Goal: Information Seeking & Learning: Learn about a topic

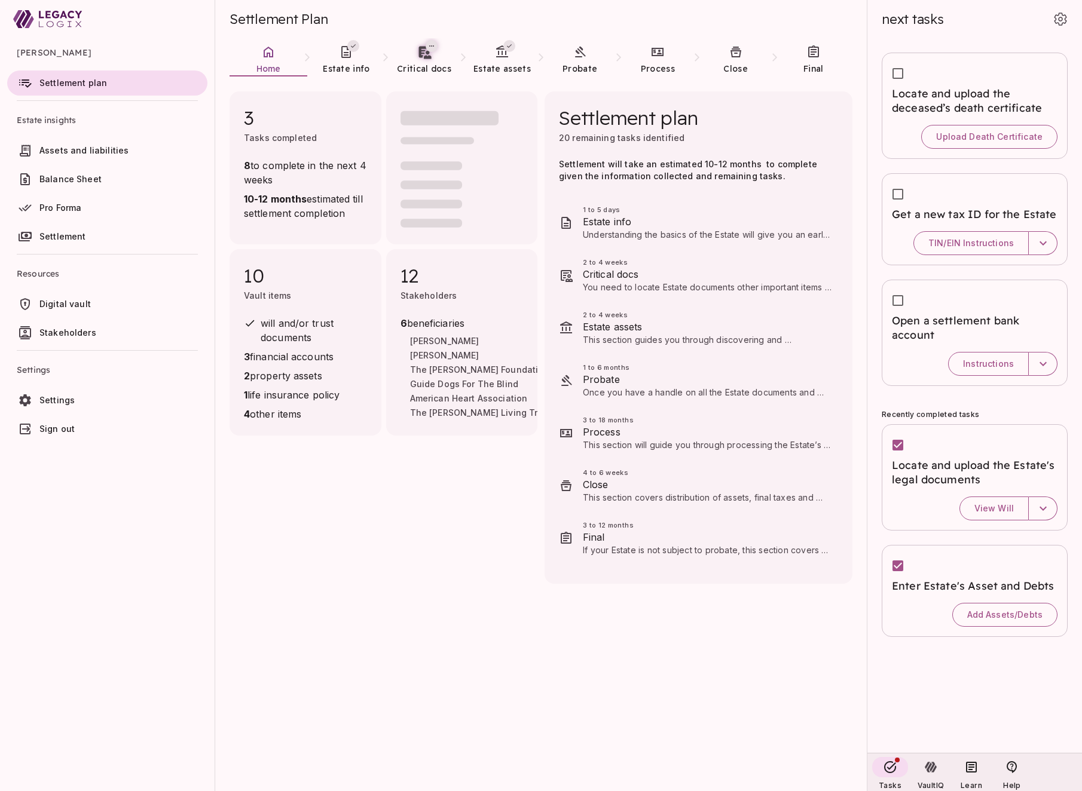
click at [108, 304] on span "Digital vault" at bounding box center [120, 304] width 163 height 12
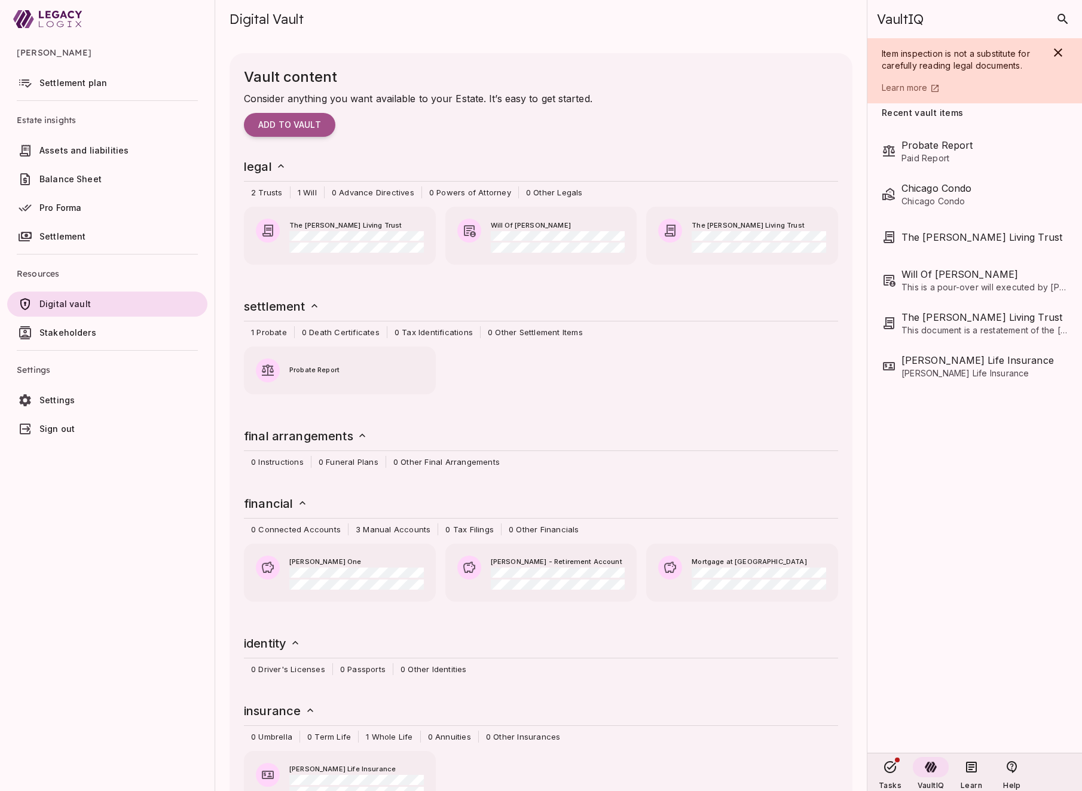
click at [112, 153] on span "Assets and liabilities" at bounding box center [83, 150] width 89 height 10
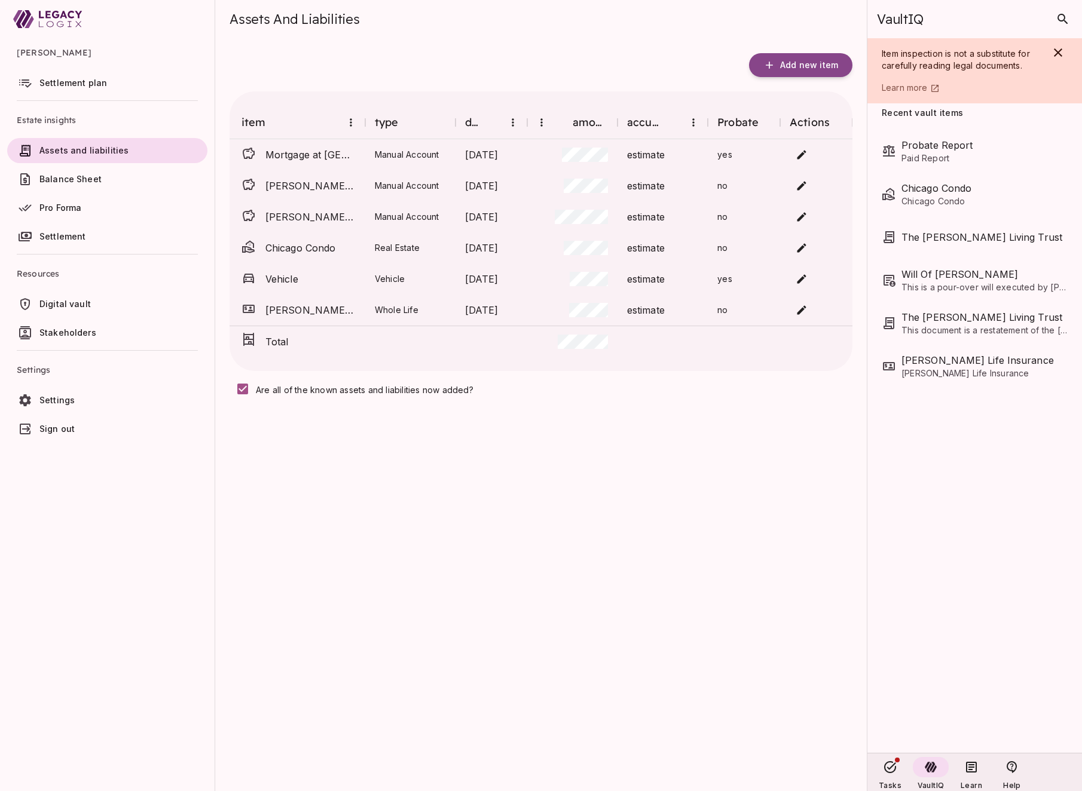
click at [101, 206] on span "Pro Forma" at bounding box center [120, 208] width 163 height 12
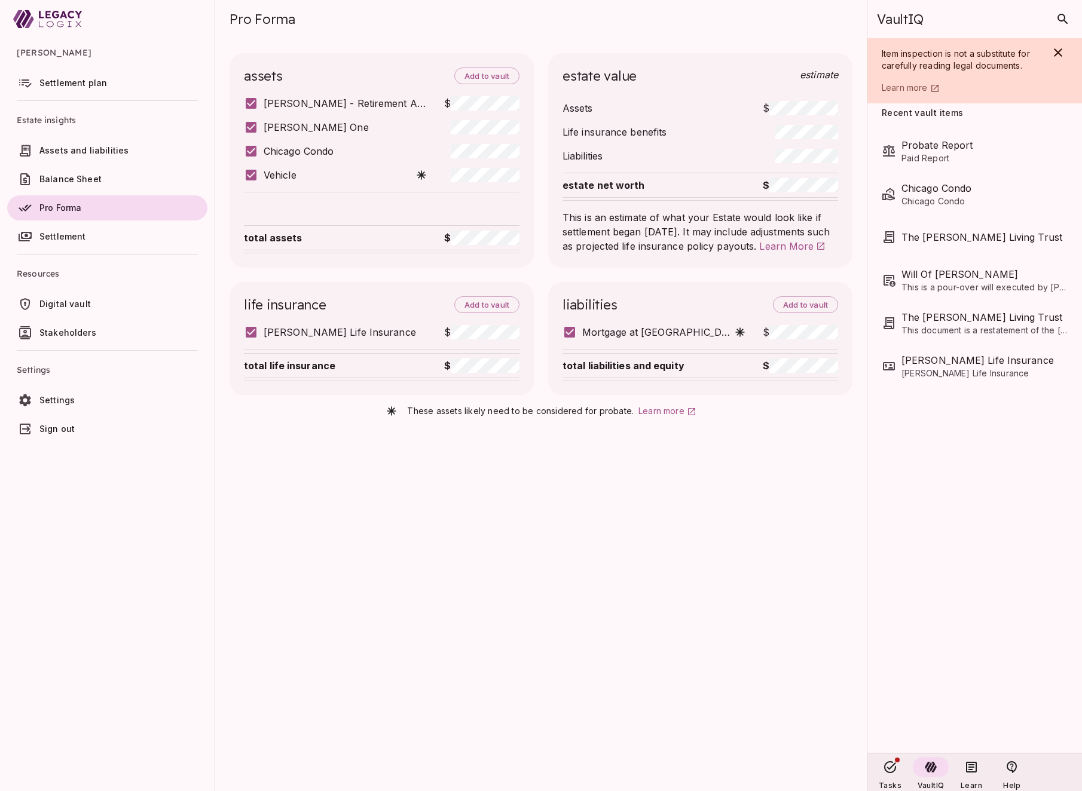
click at [90, 88] on span "Settlement plan" at bounding box center [73, 83] width 68 height 10
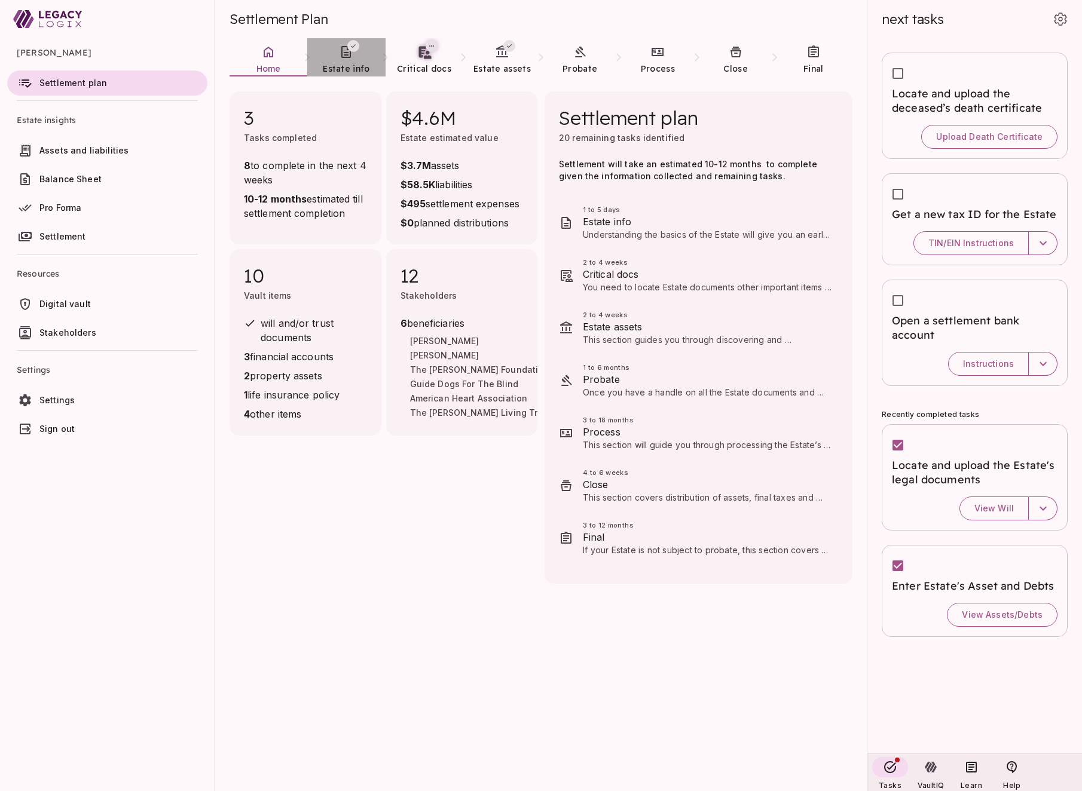
click at [350, 66] on span "Estate info" at bounding box center [346, 68] width 47 height 11
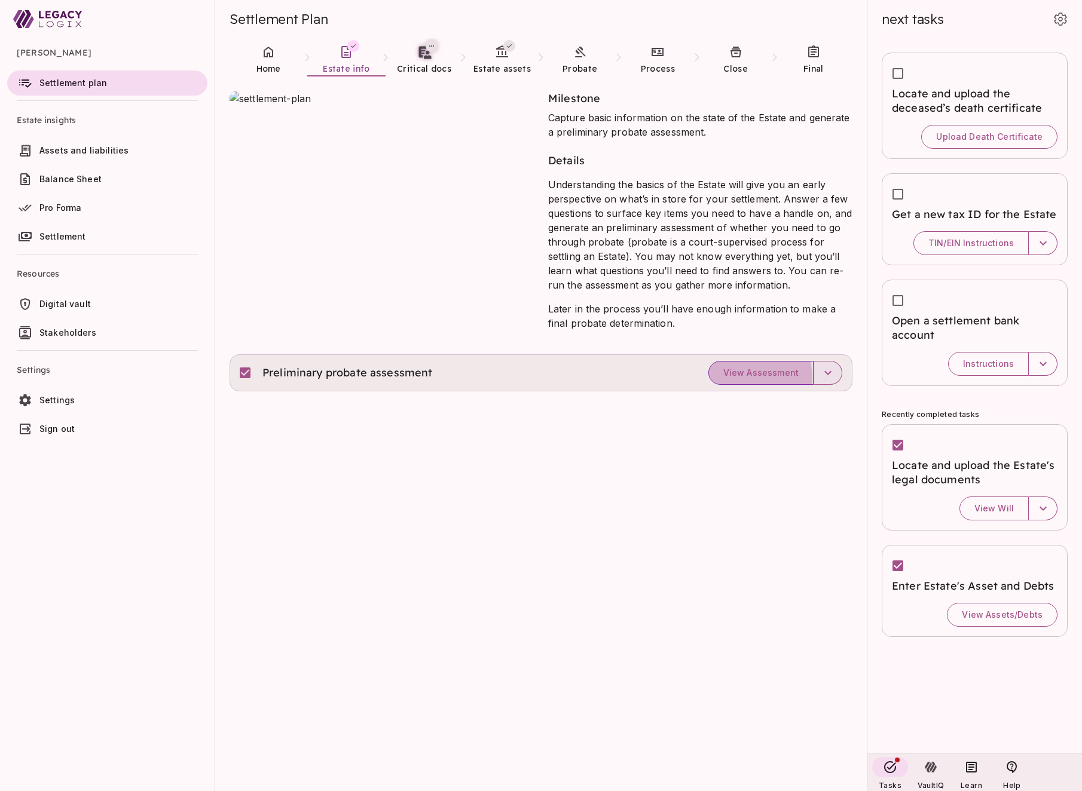
click at [744, 378] on button "View Assessment" at bounding box center [760, 373] width 105 height 24
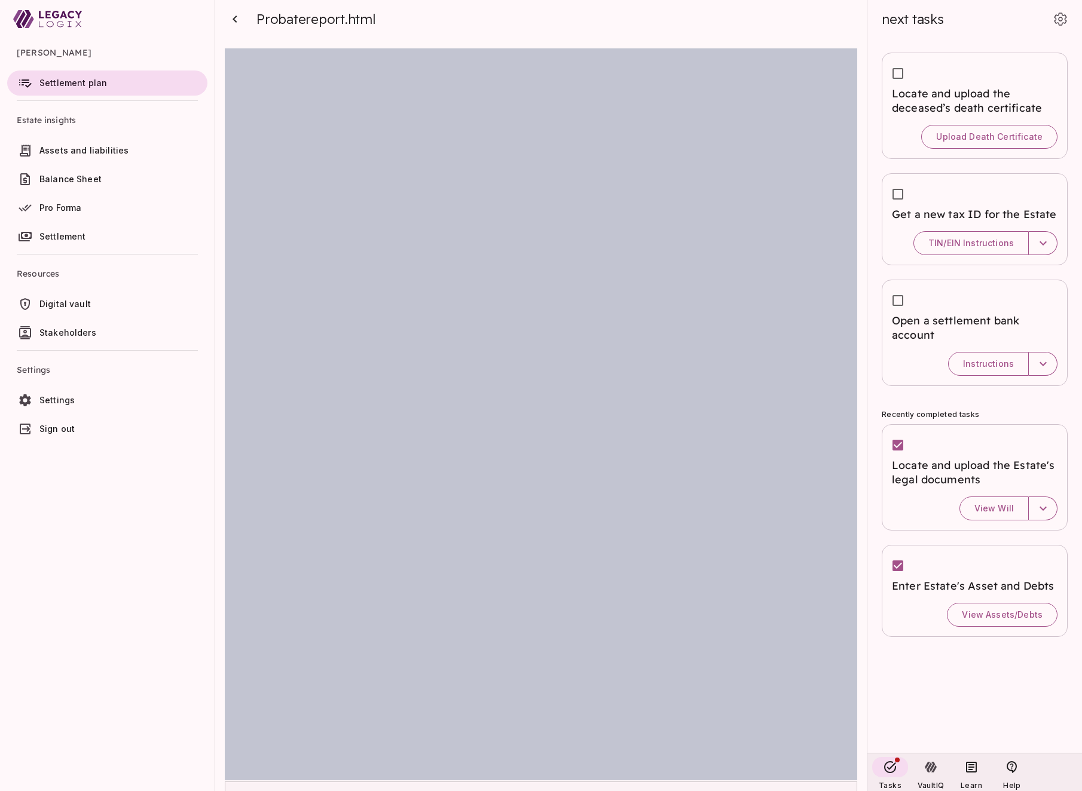
scroll to position [776, 0]
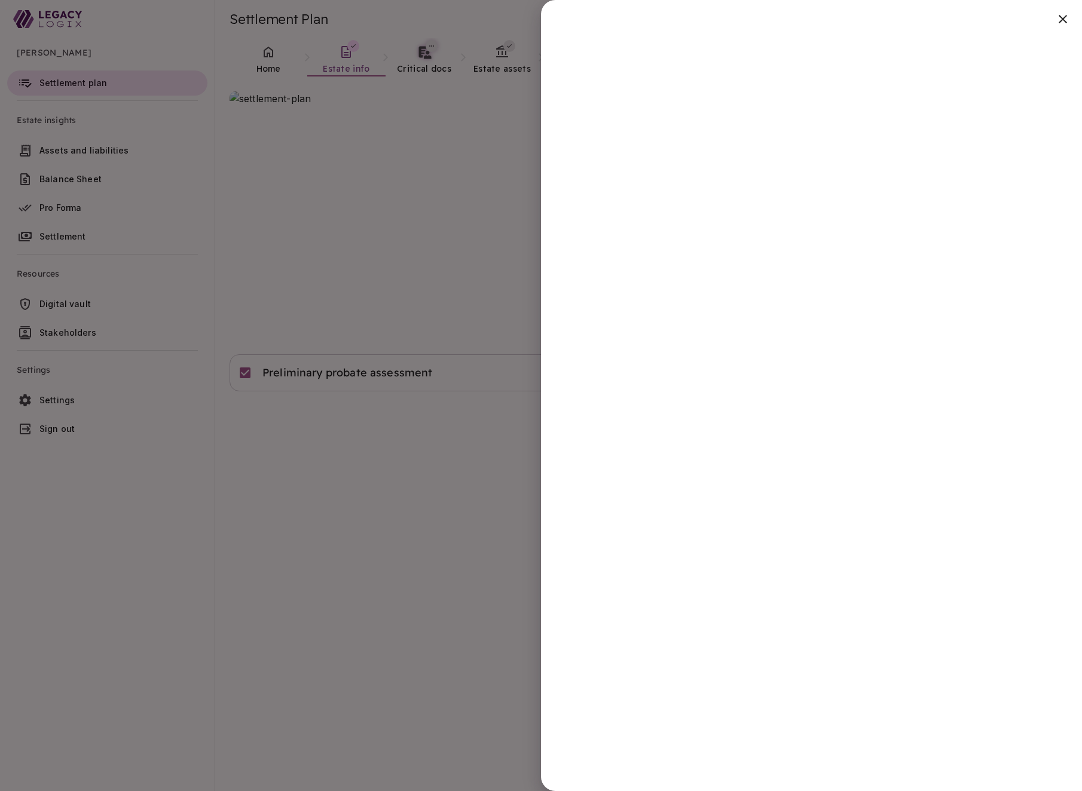
click at [362, 578] on div at bounding box center [541, 395] width 1082 height 791
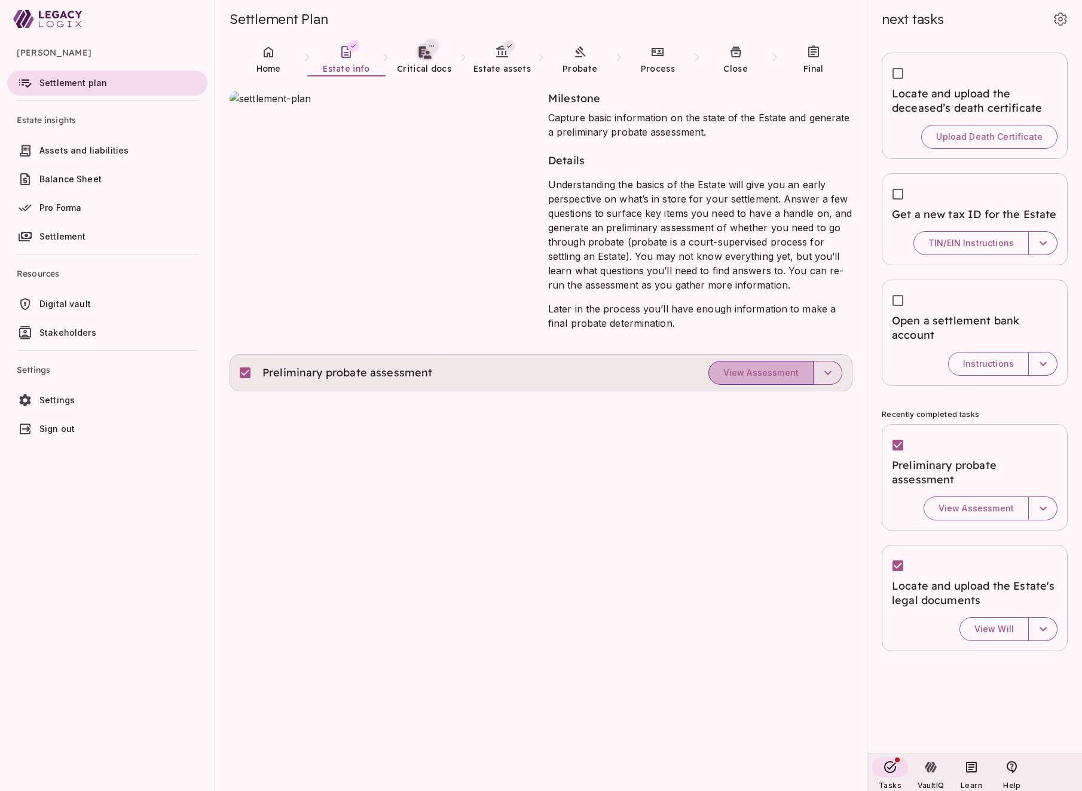
click at [764, 376] on span "View Assessment" at bounding box center [760, 373] width 75 height 11
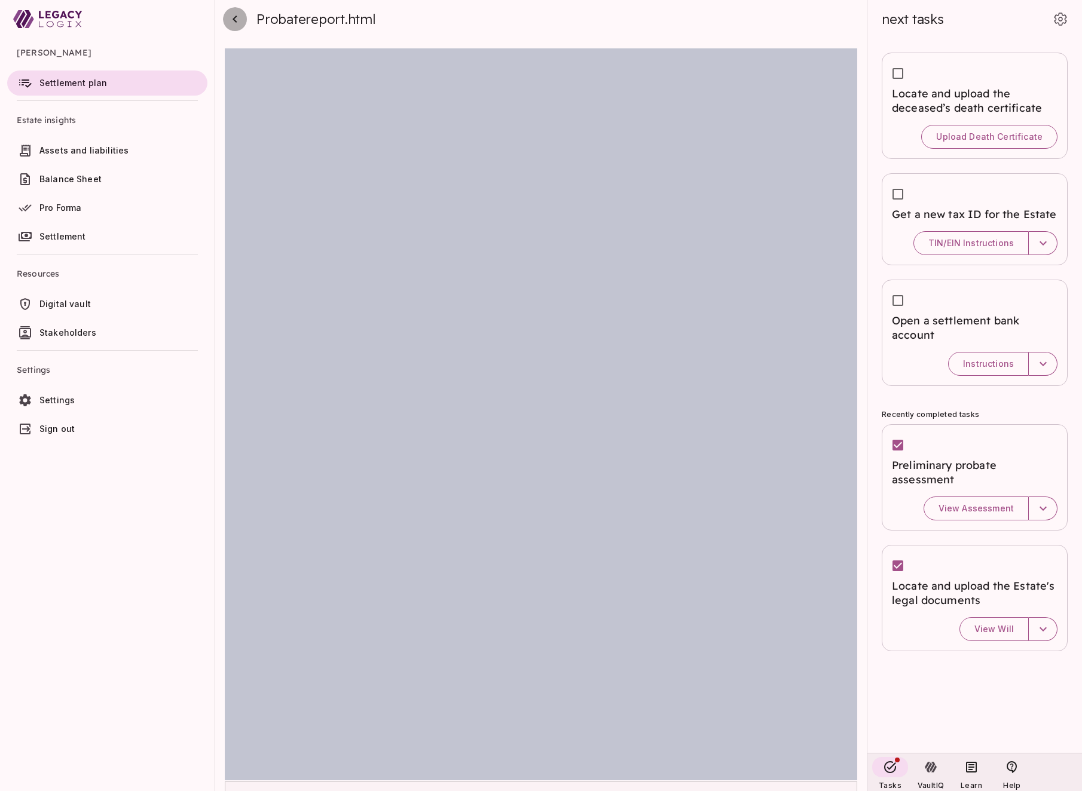
click at [238, 19] on icon "button" at bounding box center [235, 19] width 14 height 14
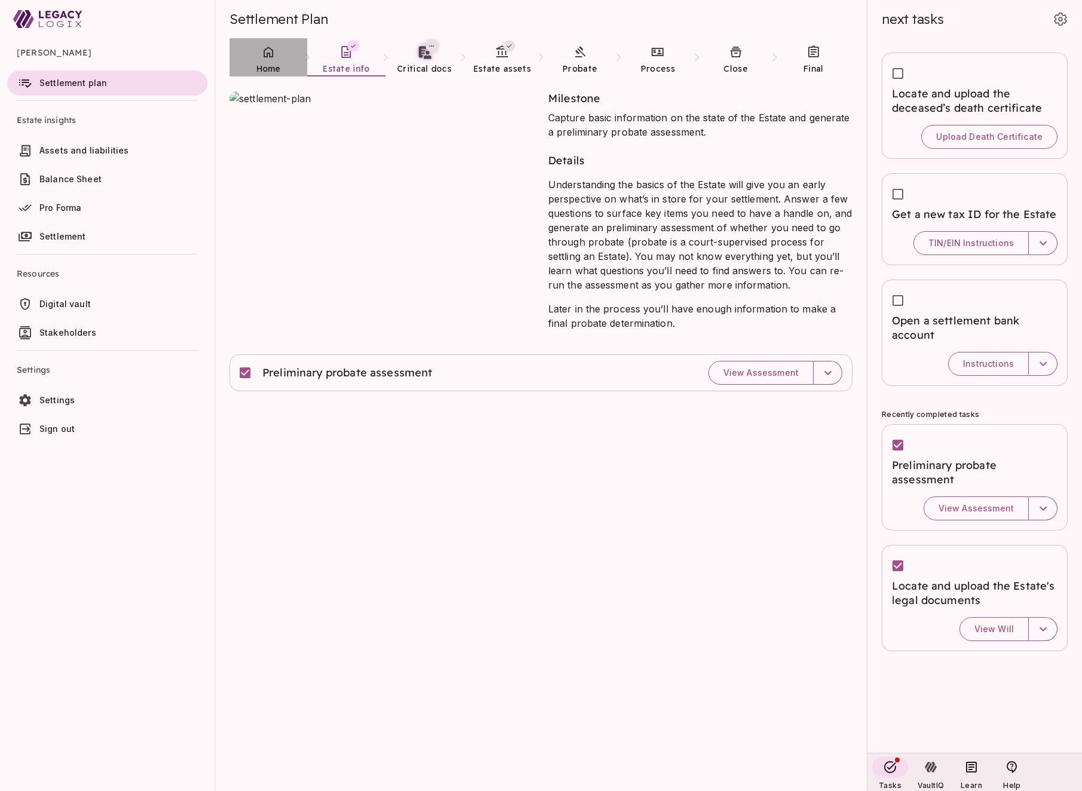
click at [268, 64] on span "Home" at bounding box center [268, 68] width 25 height 11
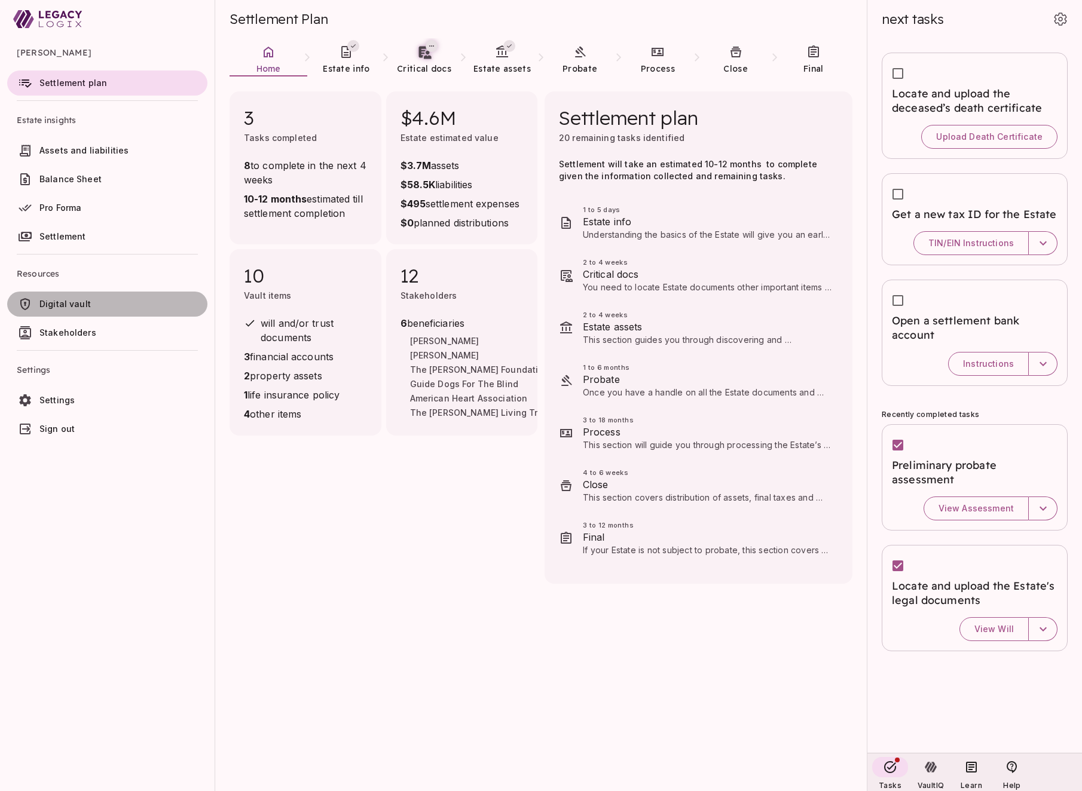
click at [115, 303] on span "Digital vault" at bounding box center [120, 304] width 163 height 12
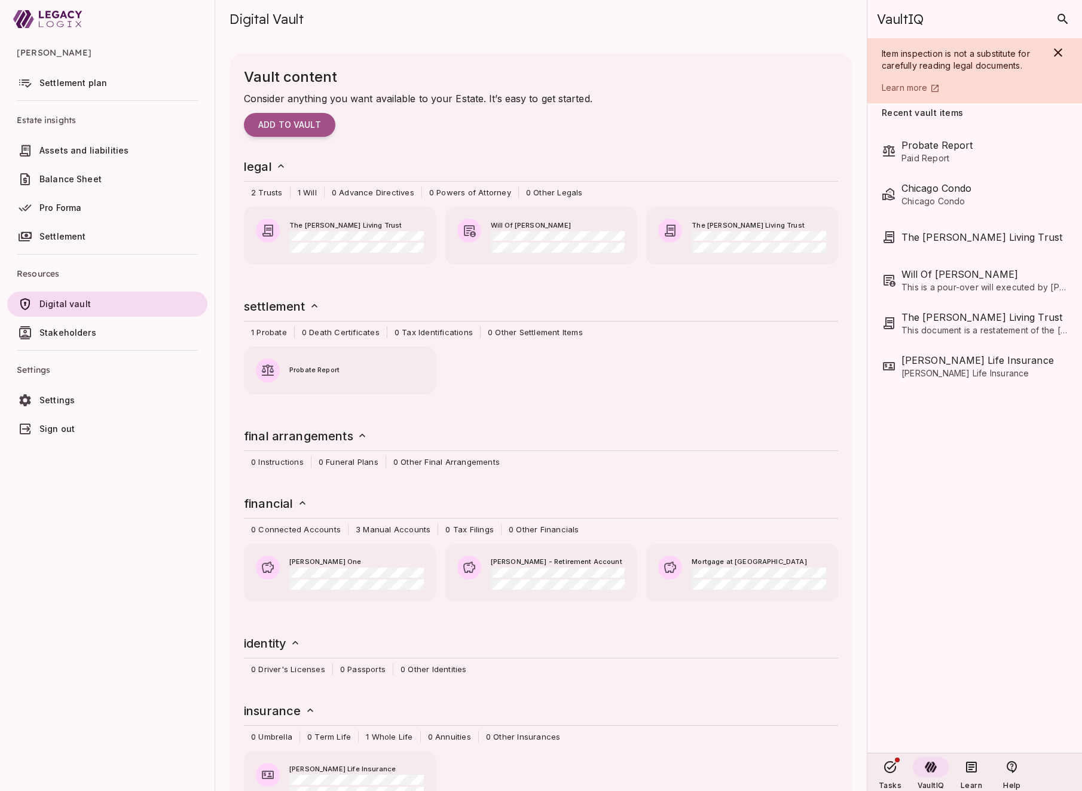
click at [94, 82] on span "Settlement plan" at bounding box center [73, 83] width 68 height 10
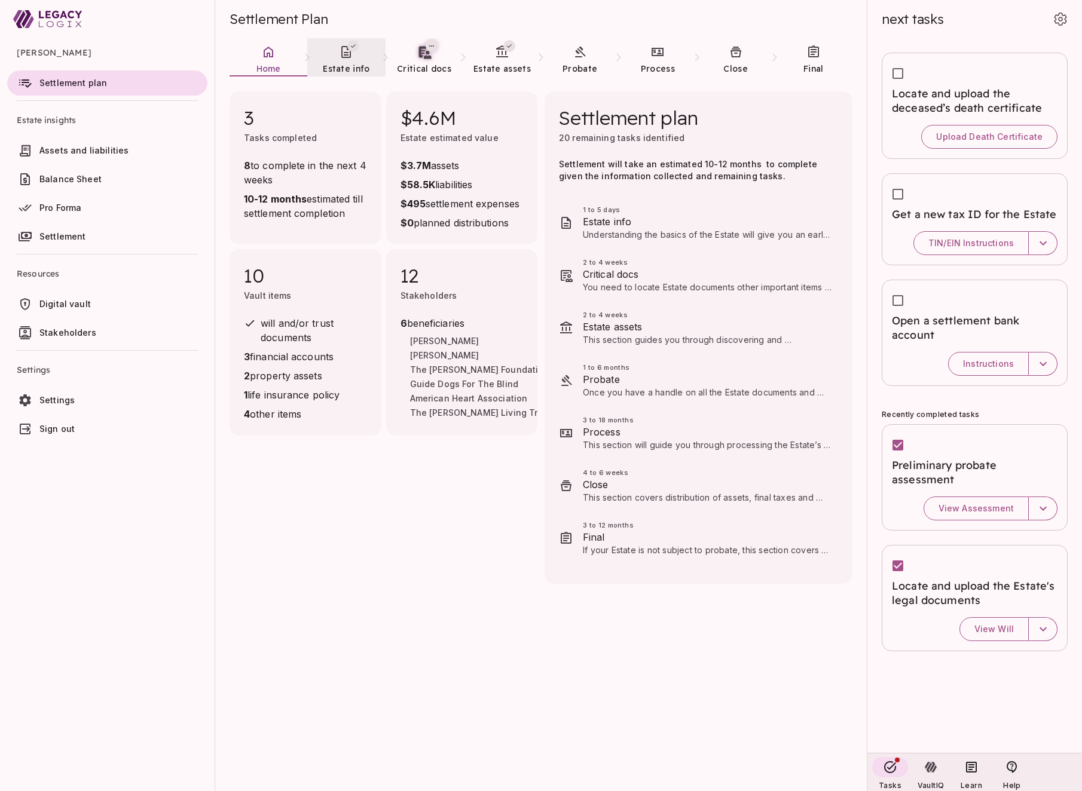
click at [342, 61] on link "Estate info" at bounding box center [346, 59] width 78 height 43
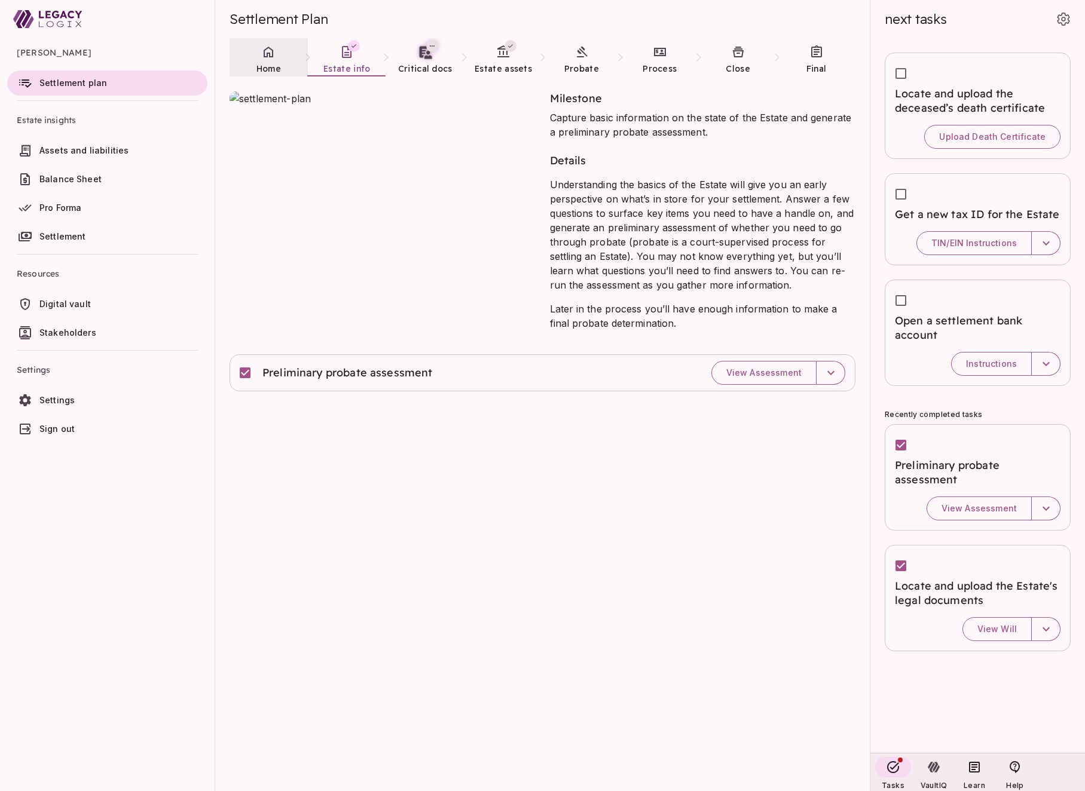
click at [265, 57] on icon at bounding box center [268, 52] width 14 height 14
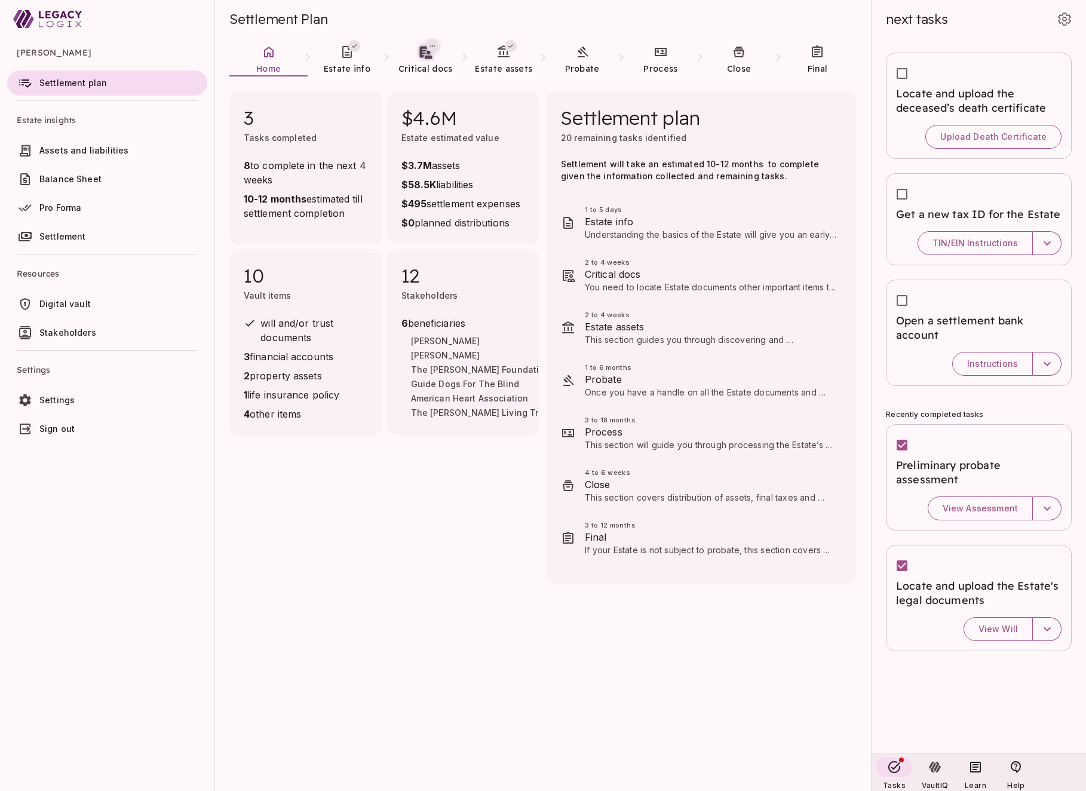
click at [94, 149] on span "Assets and liabilities" at bounding box center [83, 150] width 89 height 10
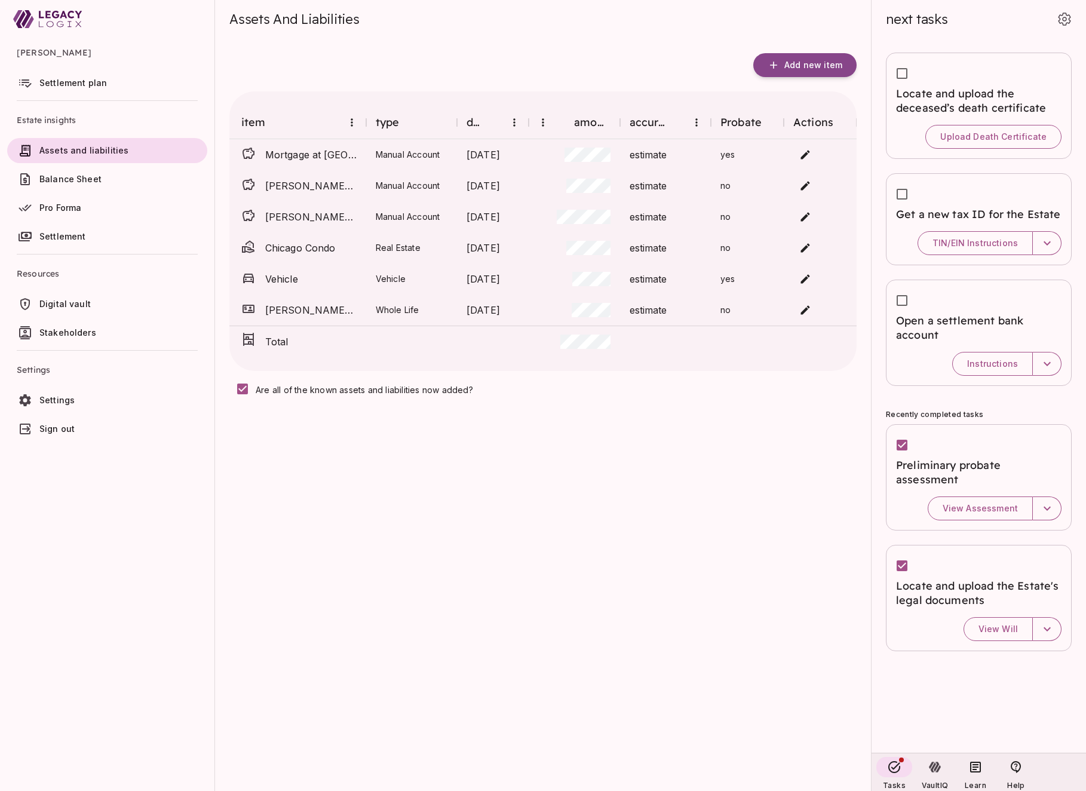
click at [76, 83] on span "Settlement plan" at bounding box center [73, 83] width 68 height 10
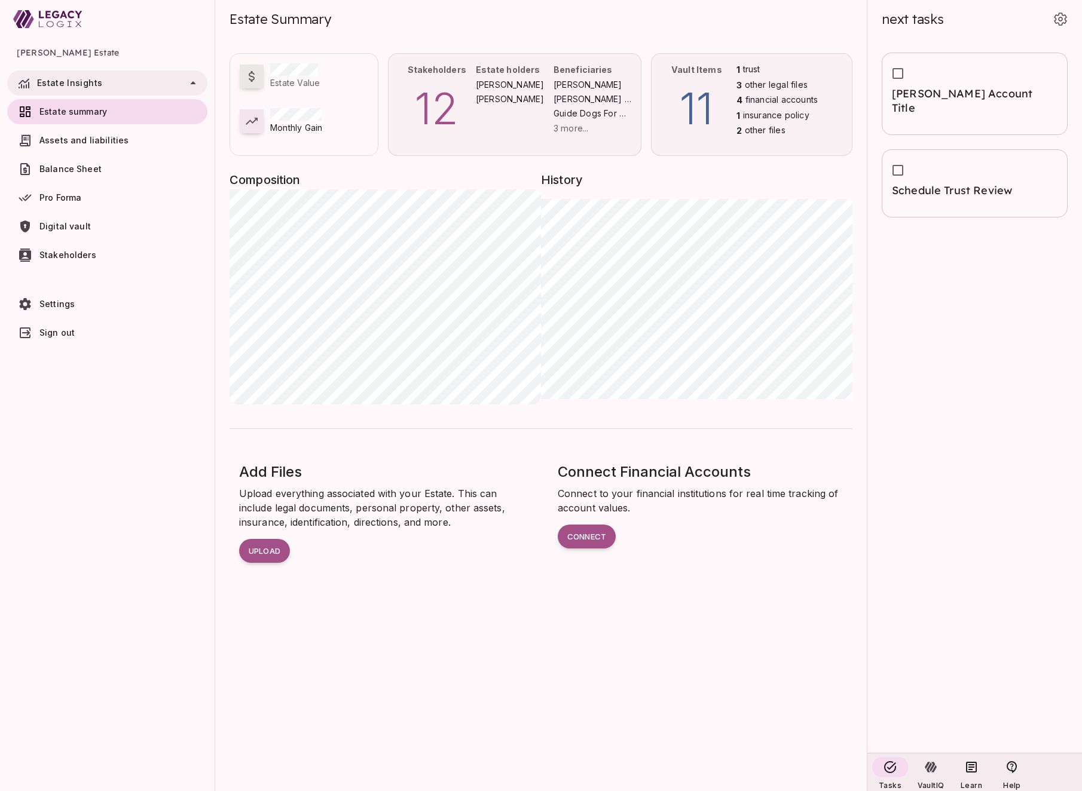
click at [707, 109] on p "11" at bounding box center [696, 108] width 71 height 65
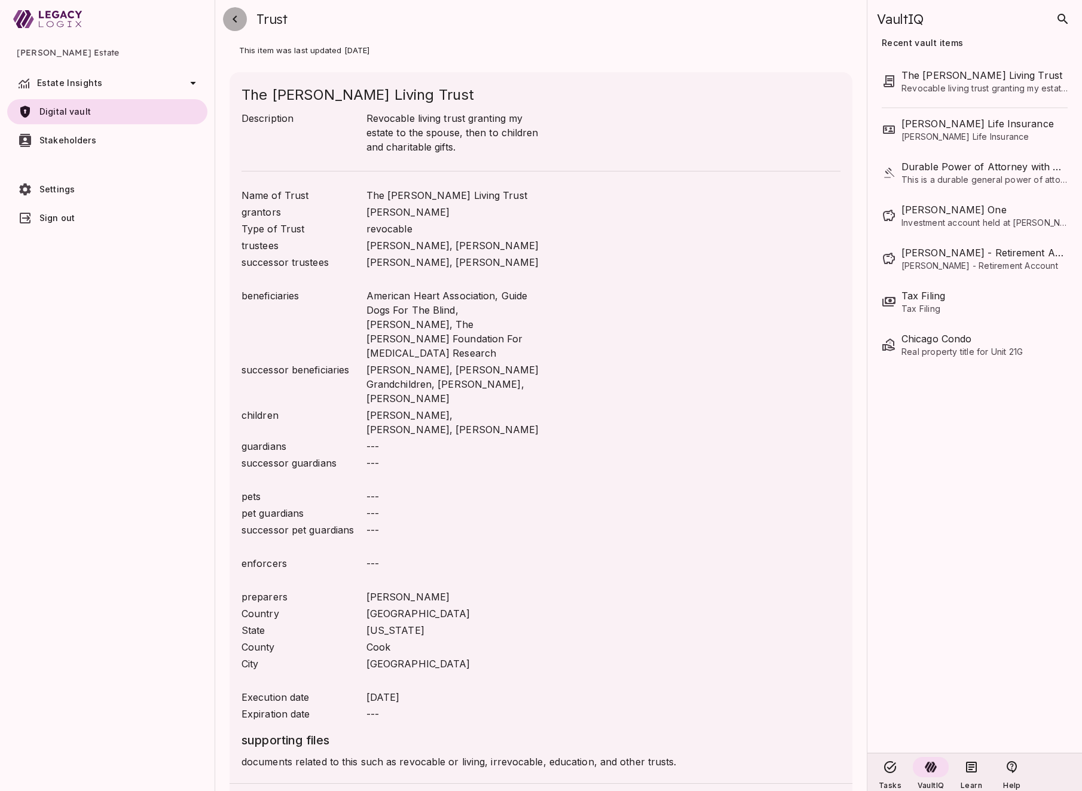
click at [237, 20] on icon "button" at bounding box center [235, 19] width 14 height 14
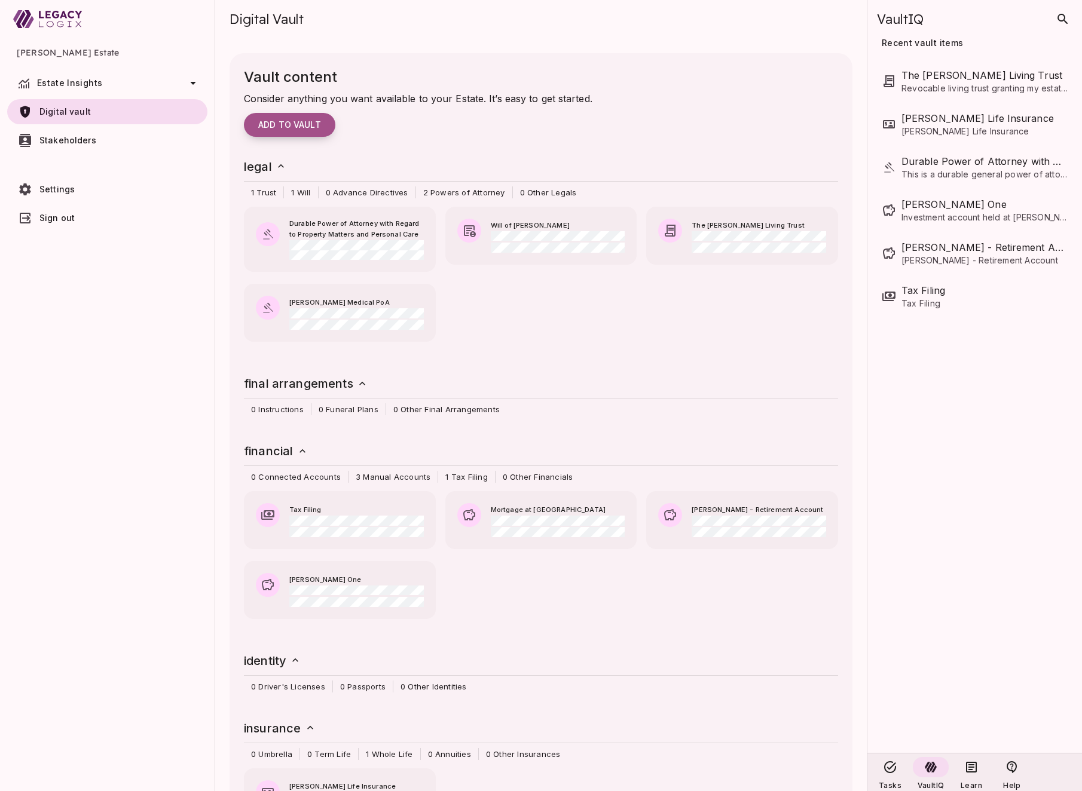
click at [304, 125] on span "Add to vault" at bounding box center [289, 125] width 63 height 11
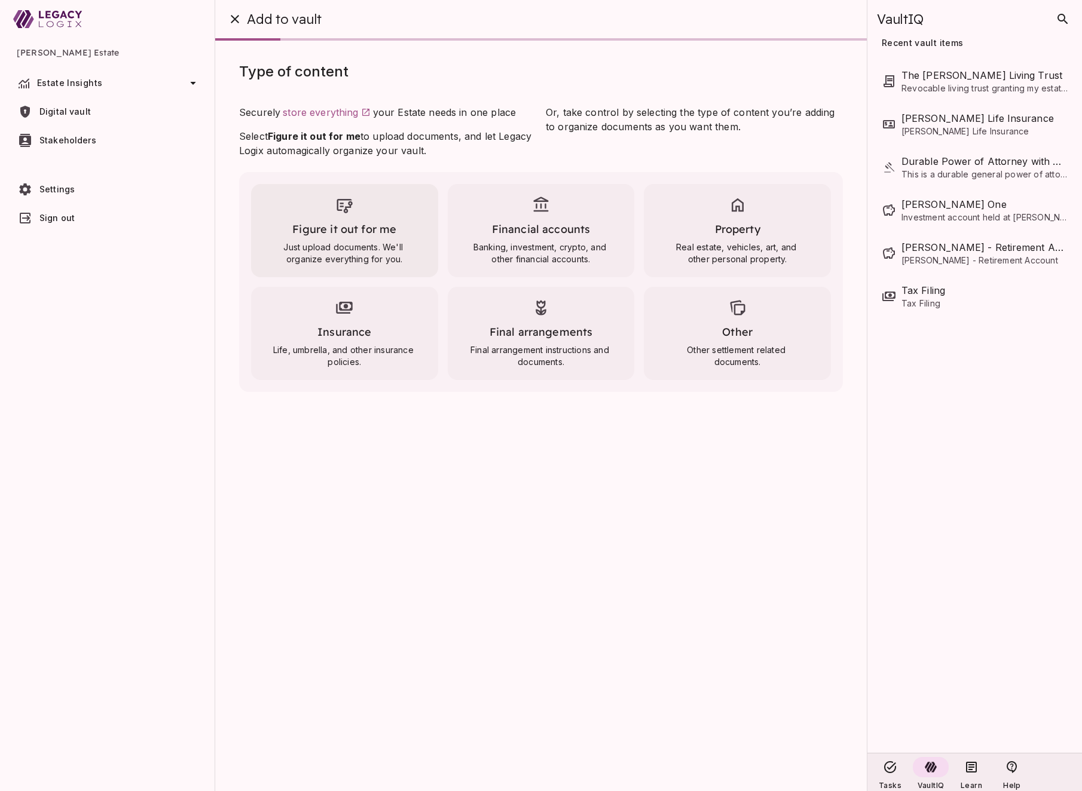
click at [340, 224] on span "Figure it out for me" at bounding box center [344, 229] width 104 height 14
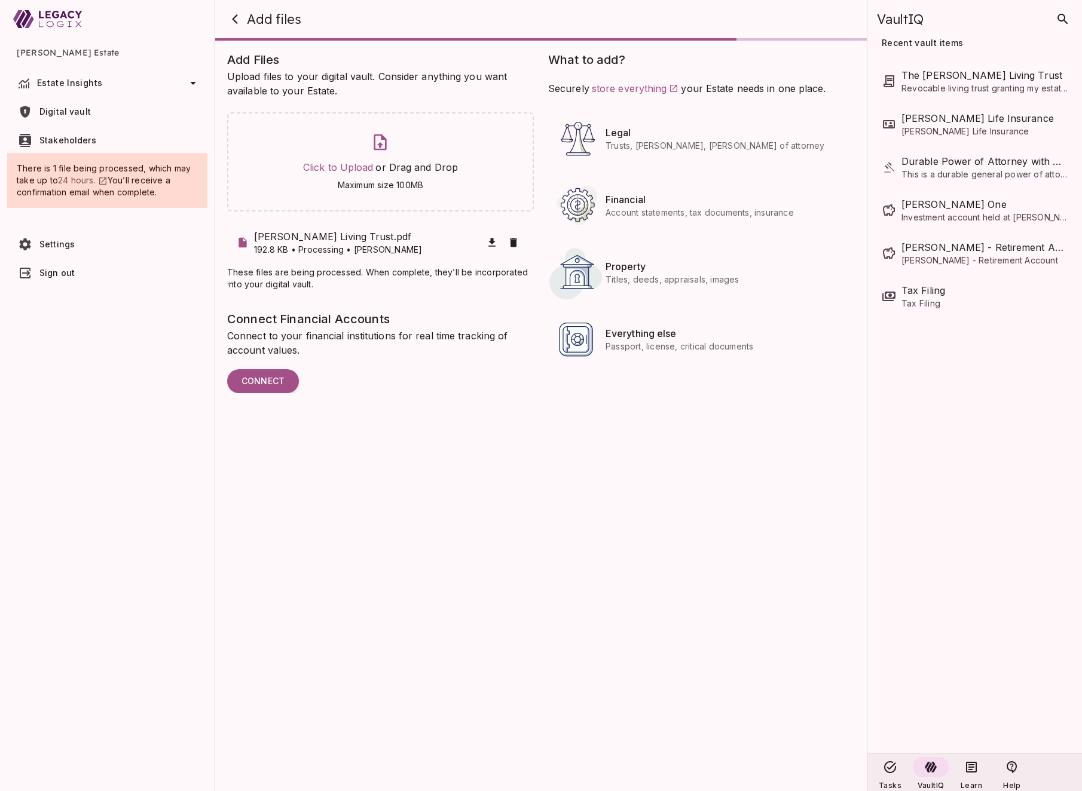
click at [82, 111] on span "Digital vault" at bounding box center [64, 111] width 51 height 10
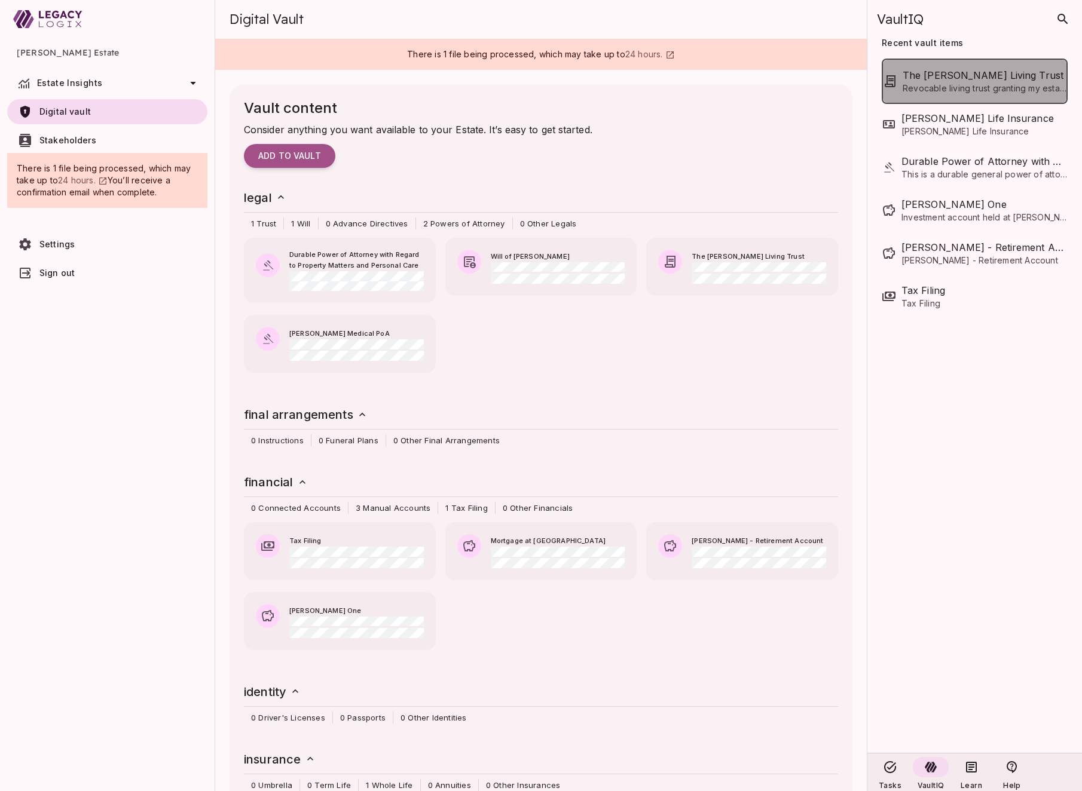
click at [958, 88] on span "Revocable living trust granting my estate to the spouse, then to children and c…" at bounding box center [984, 88] width 164 height 12
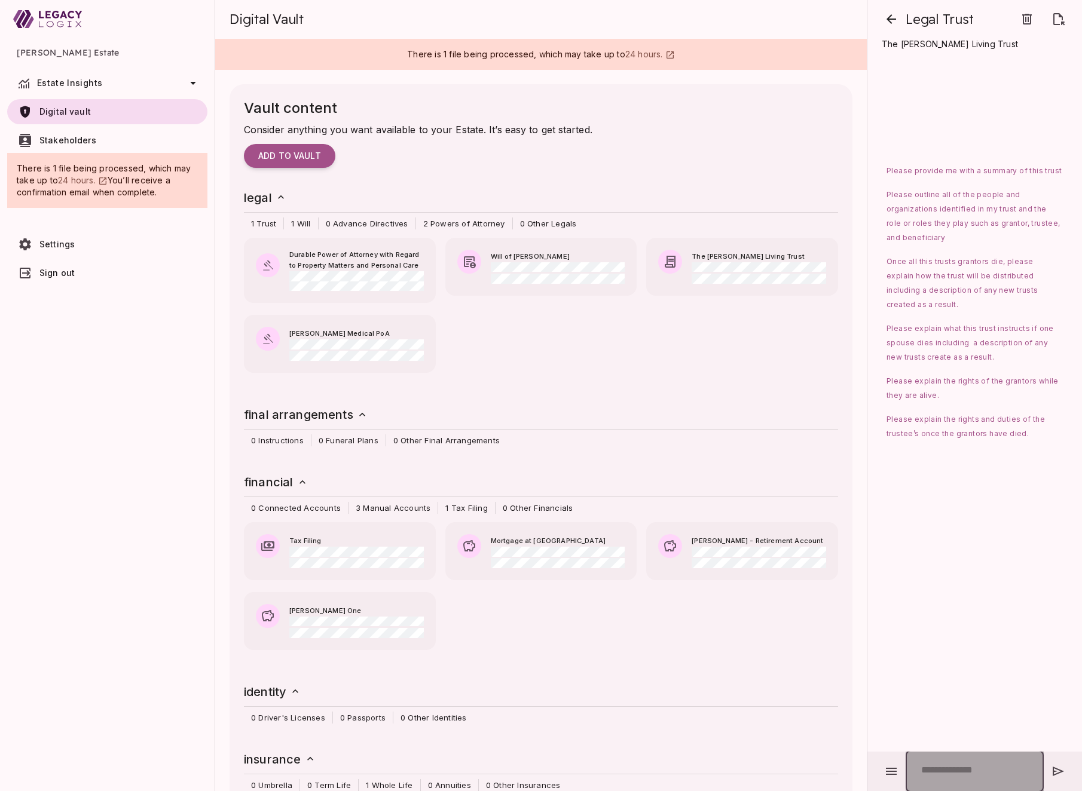
click at [932, 766] on input "text" at bounding box center [974, 772] width 138 height 42
type input "*"
type input "**********"
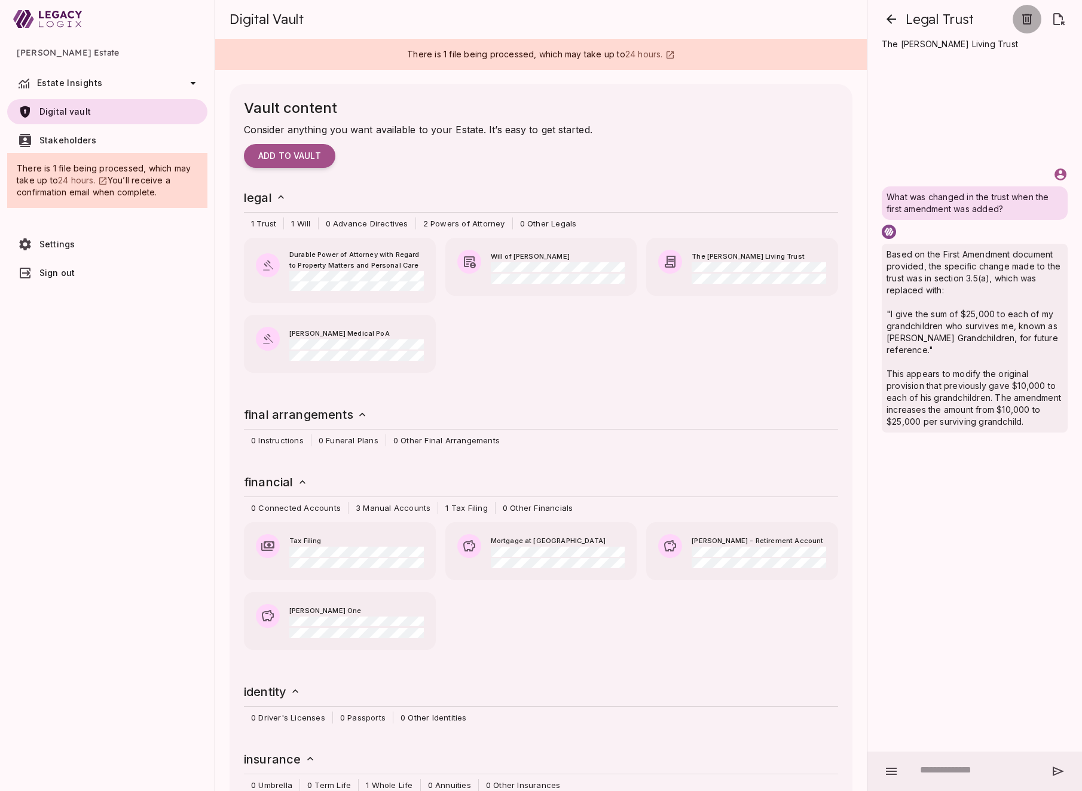
click at [1027, 21] on icon "button" at bounding box center [1027, 19] width 14 height 14
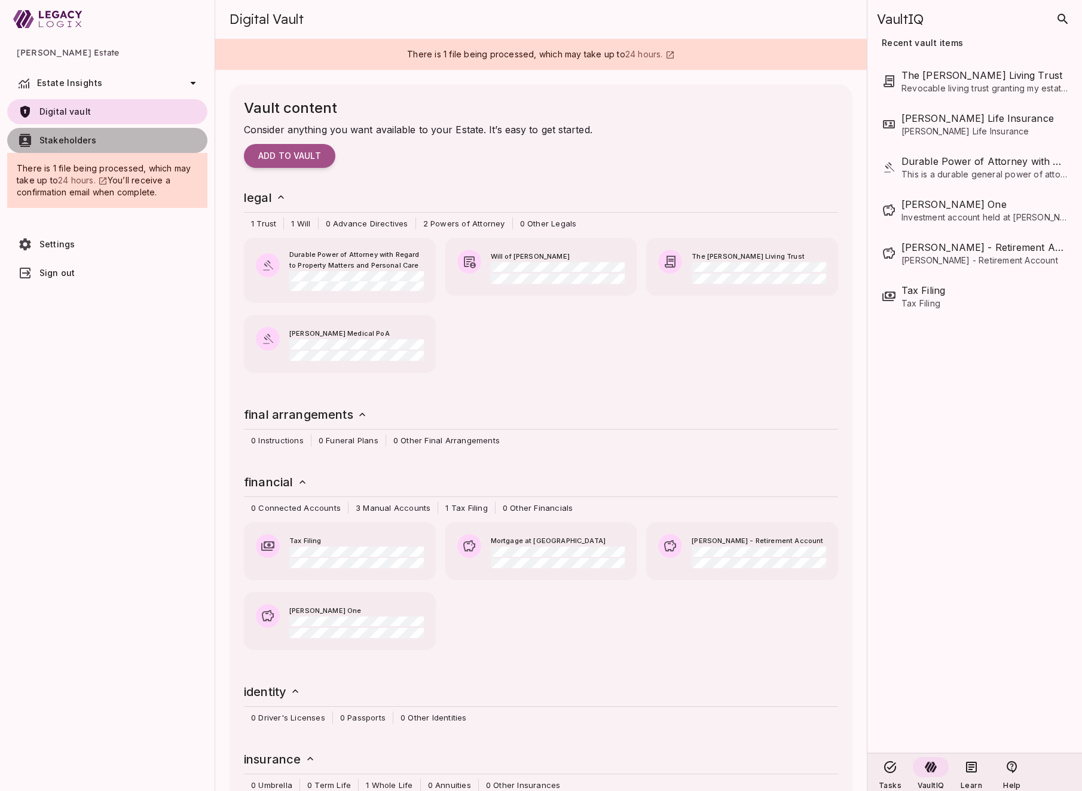
click at [96, 140] on span "Stakeholders" at bounding box center [120, 140] width 163 height 12
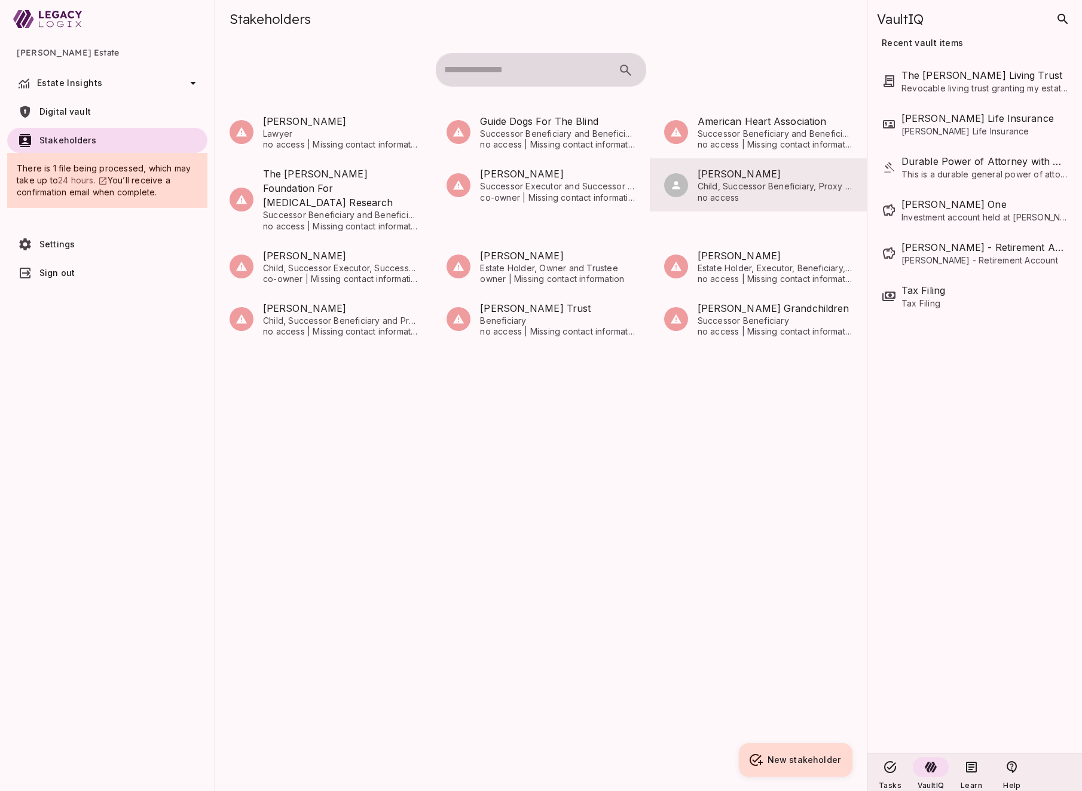
click at [734, 194] on span "no access" at bounding box center [774, 197] width 155 height 11
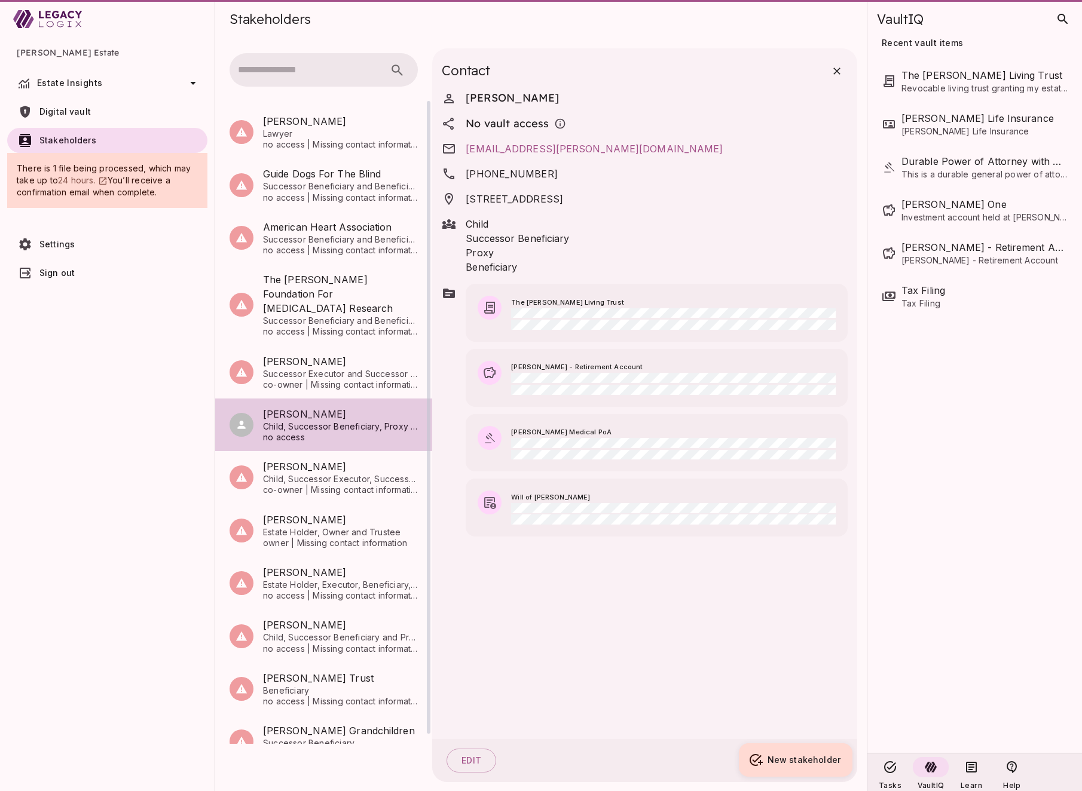
scroll to position [1, 0]
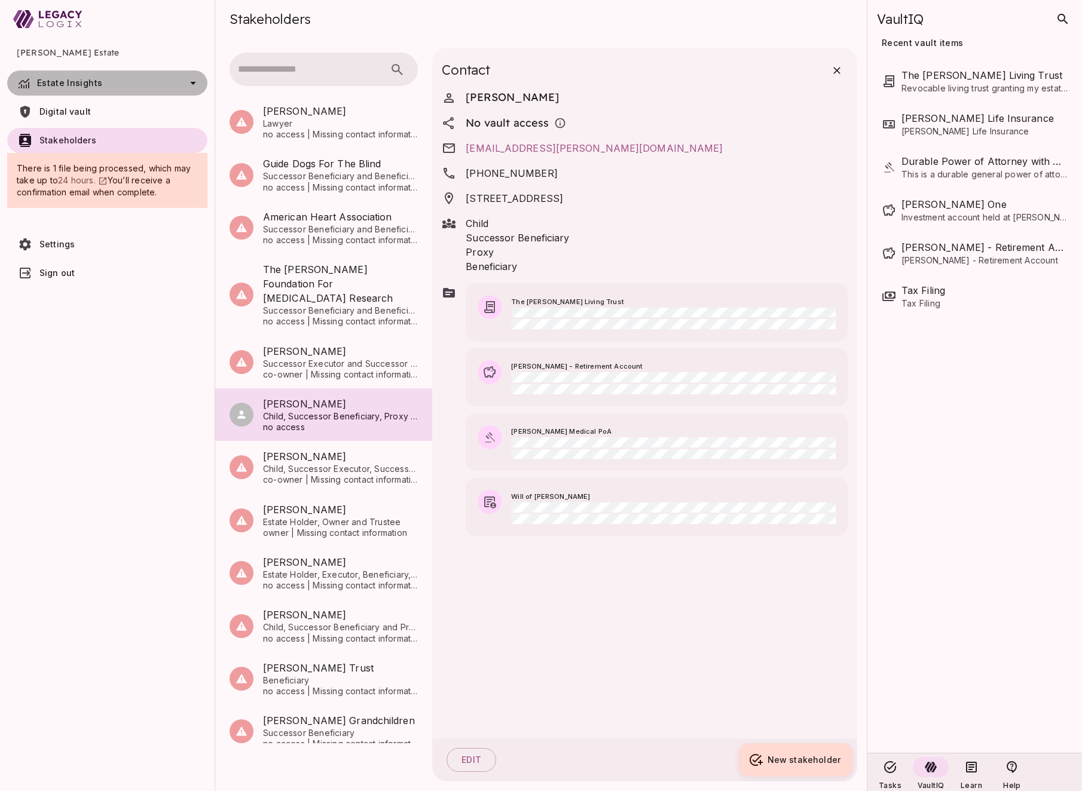
click at [190, 83] on icon at bounding box center [193, 83] width 14 height 14
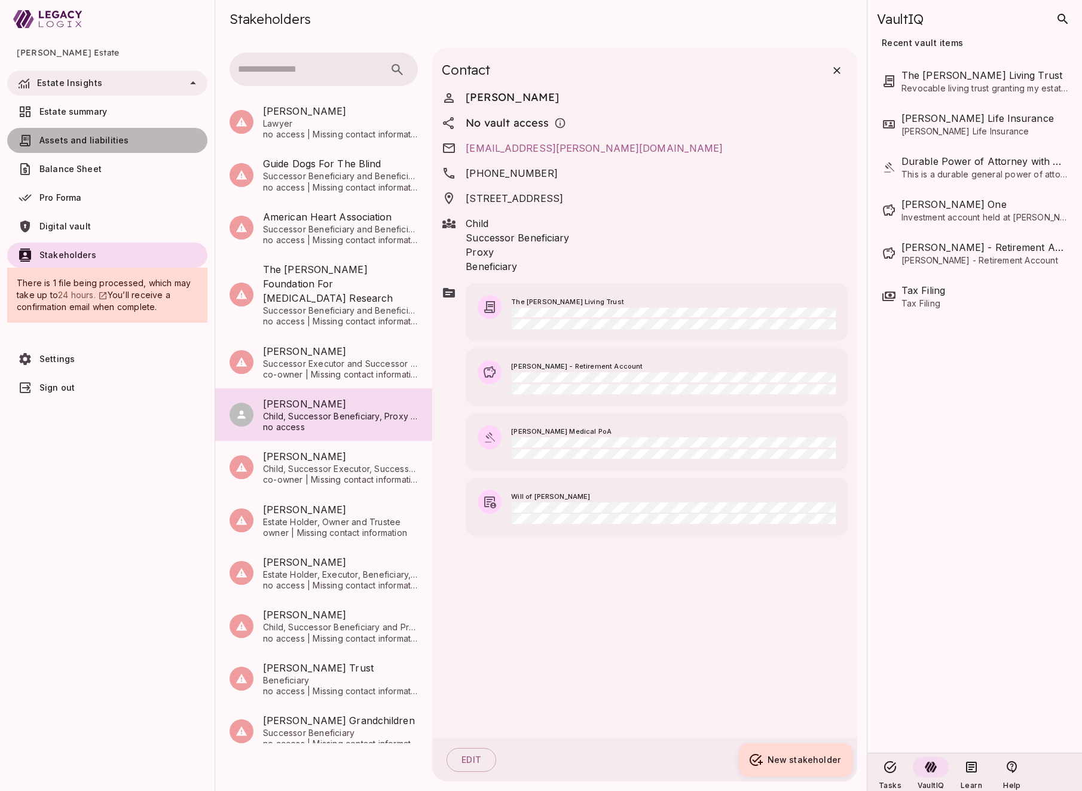
click at [160, 137] on span "Assets and liabilities" at bounding box center [120, 140] width 163 height 12
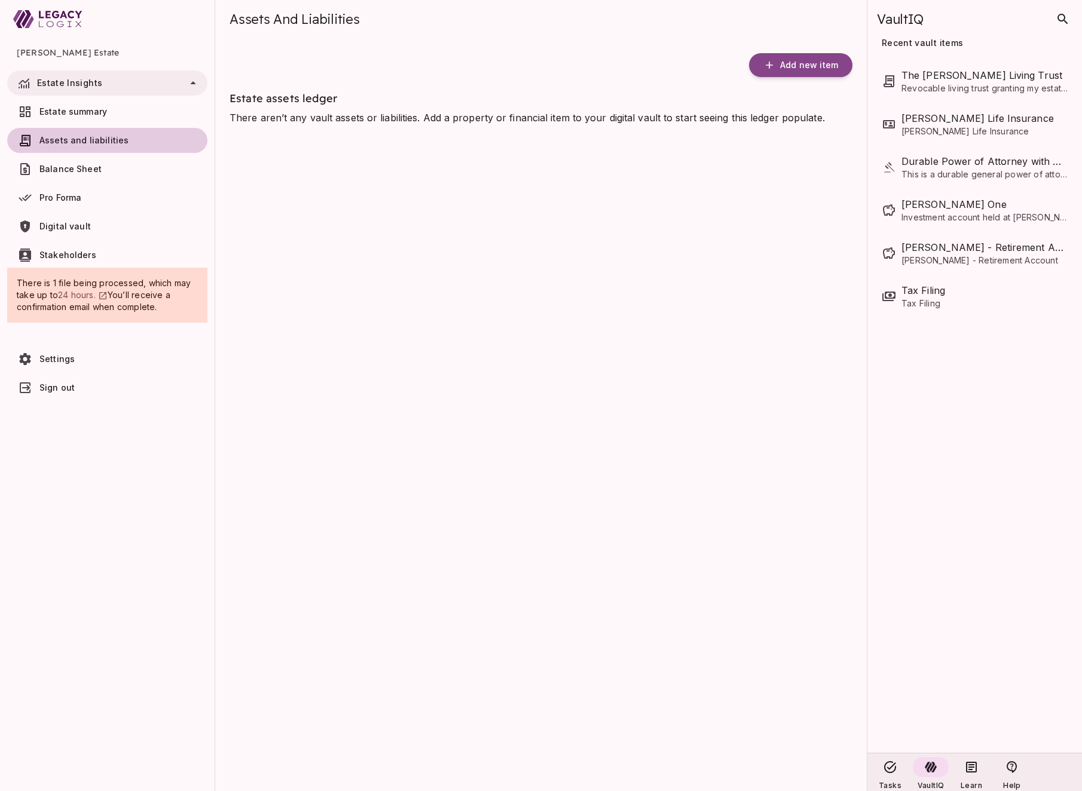
scroll to position [0, 0]
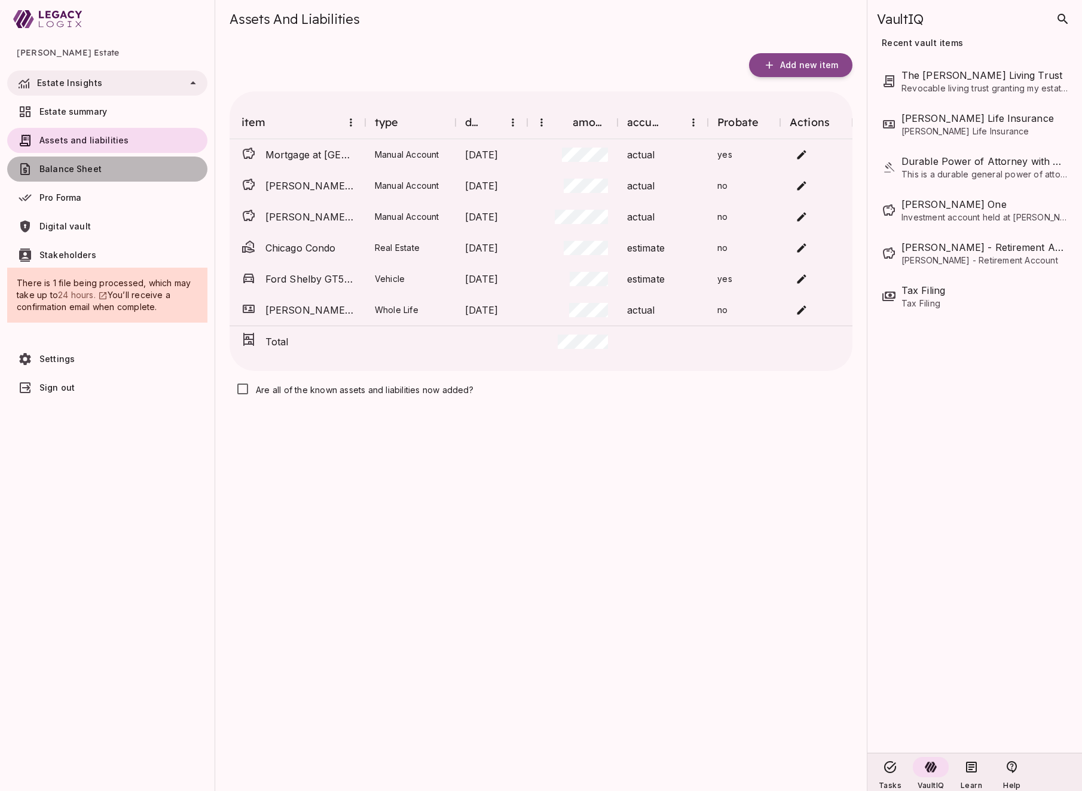
click at [127, 169] on span "Balance Sheet" at bounding box center [120, 169] width 163 height 12
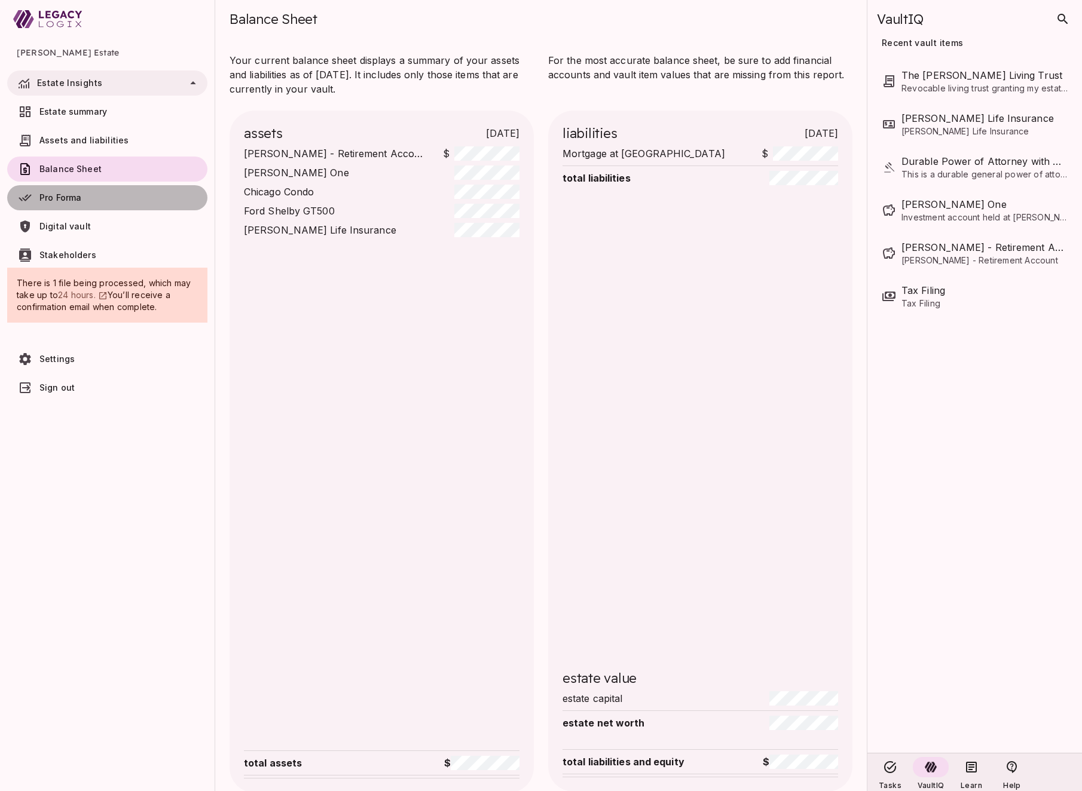
click at [121, 196] on span "Pro Forma" at bounding box center [120, 198] width 163 height 12
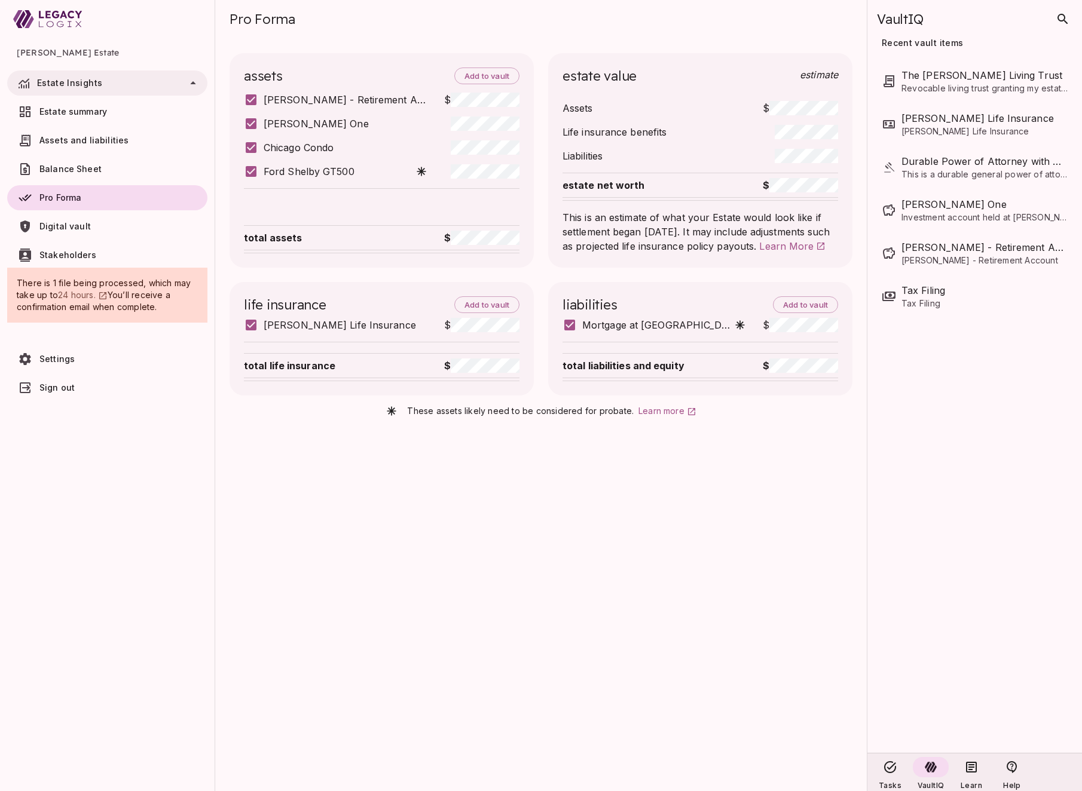
click at [156, 112] on span "Estate summary" at bounding box center [120, 112] width 163 height 12
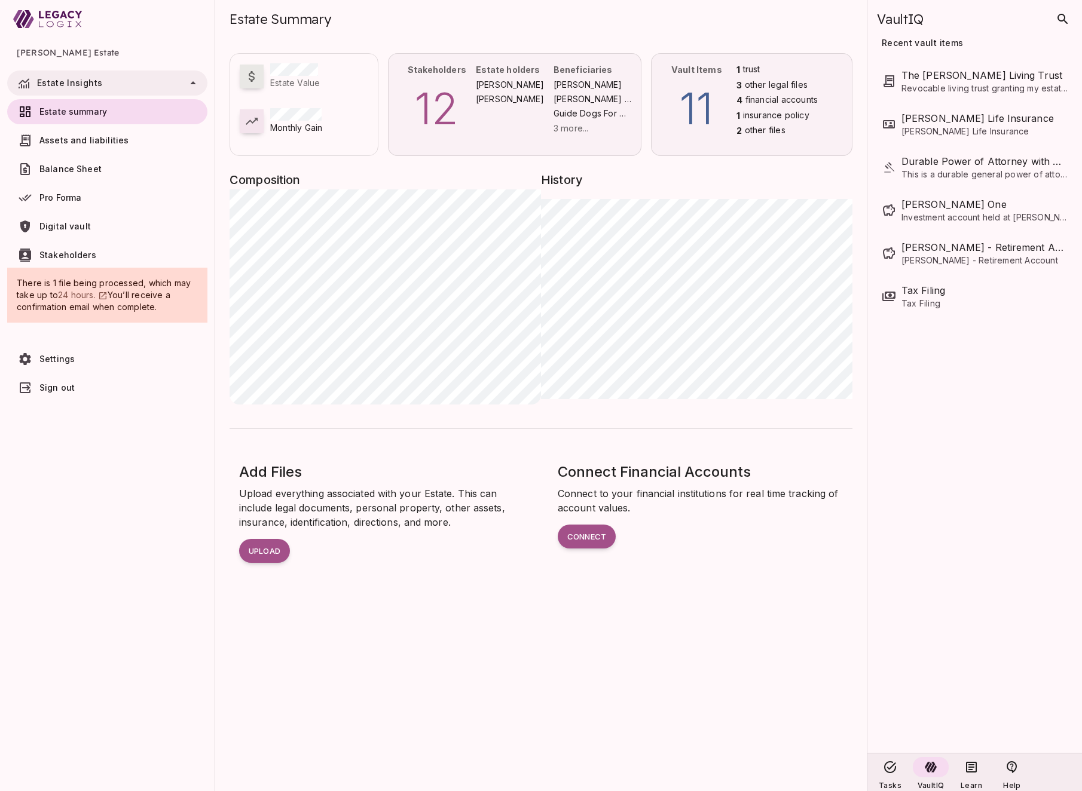
click at [107, 228] on span "Digital vault" at bounding box center [120, 227] width 163 height 12
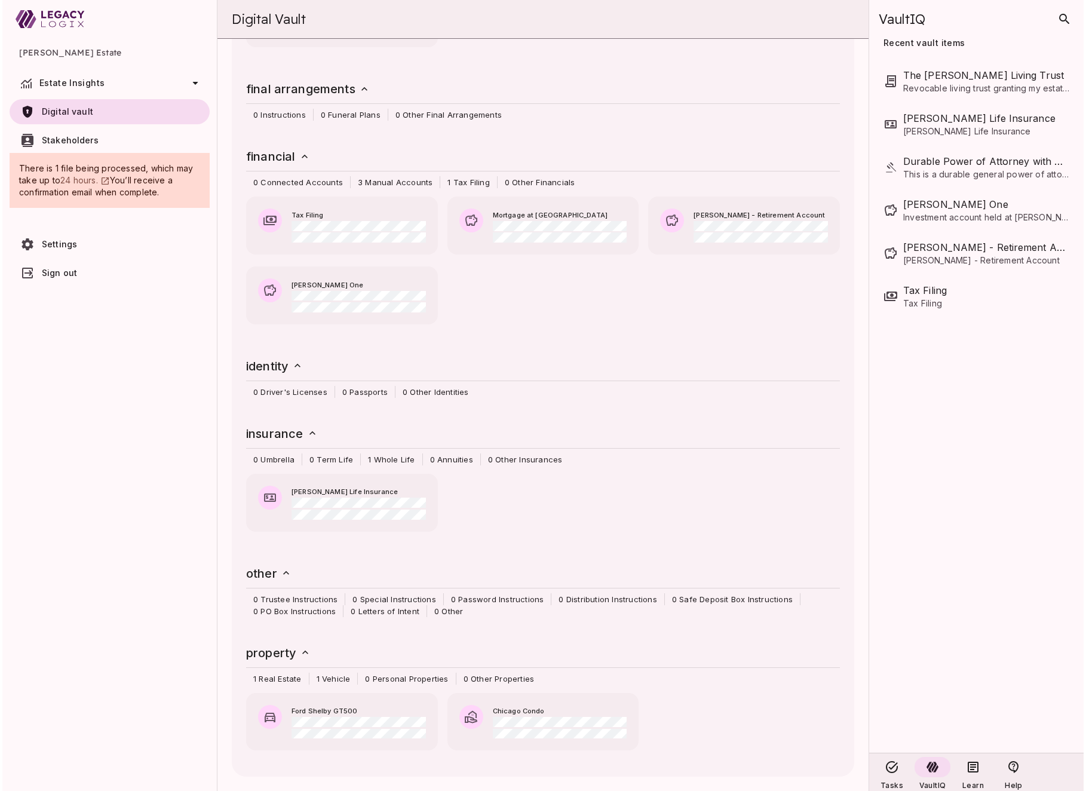
scroll to position [295, 0]
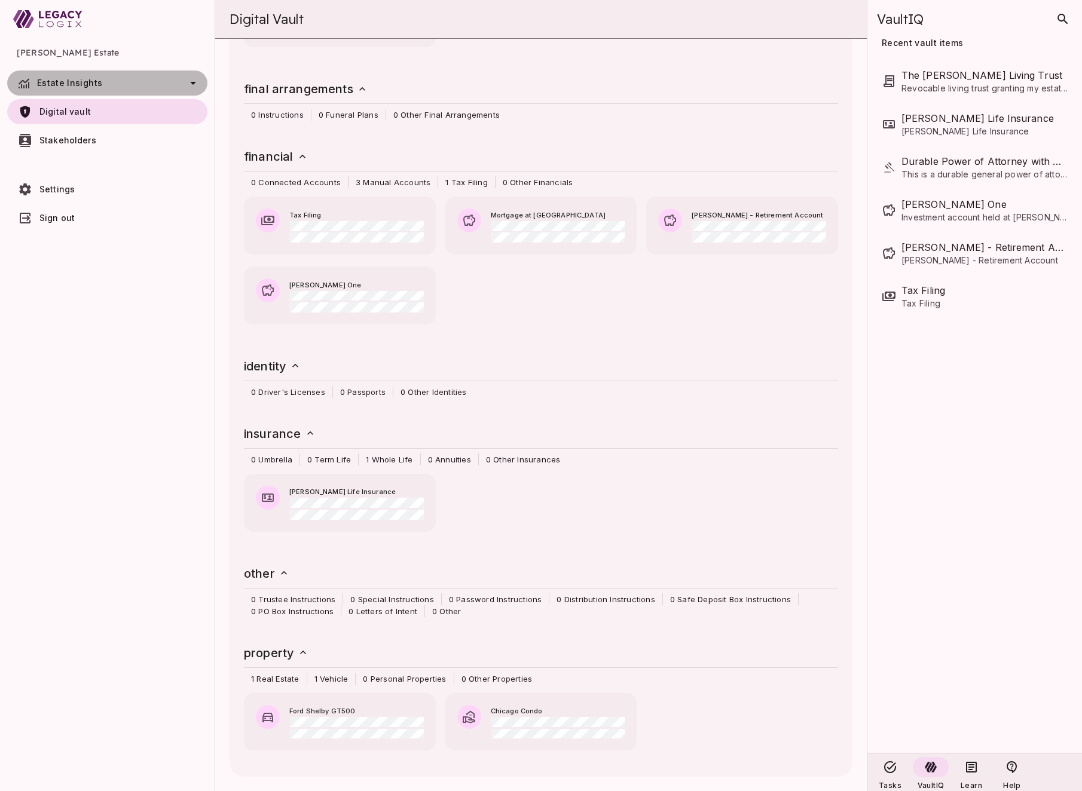
click at [97, 82] on span "Estate Insights" at bounding box center [69, 83] width 65 height 10
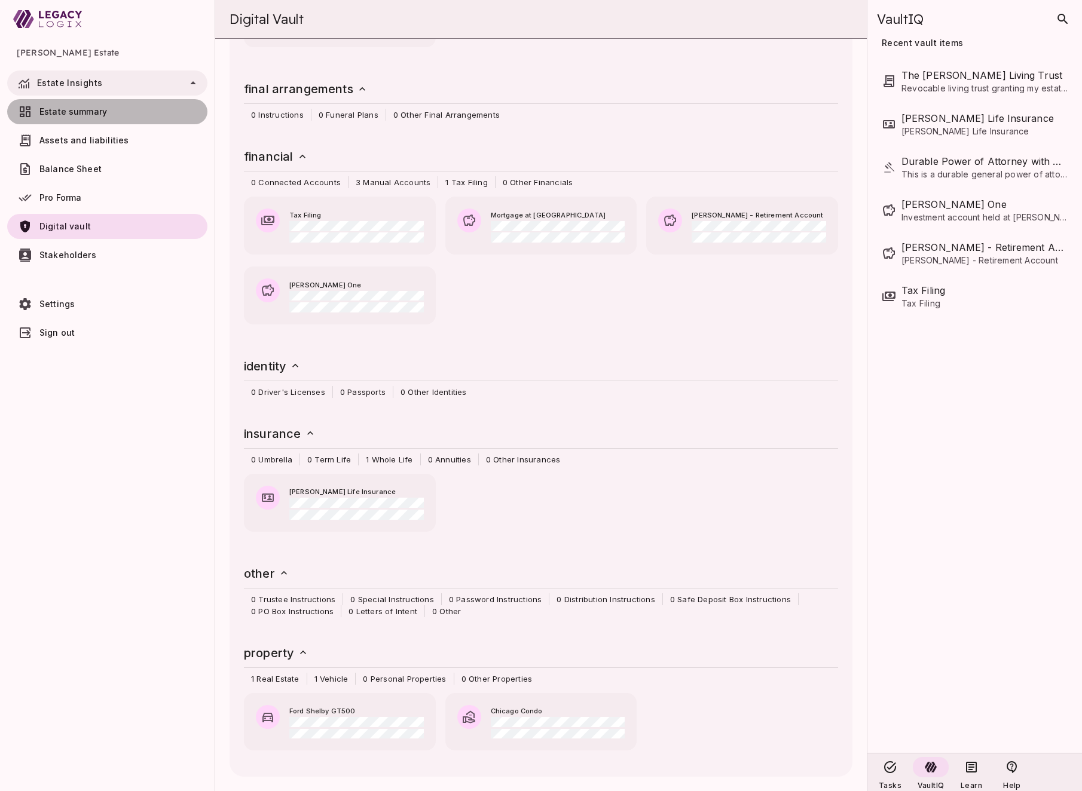
click at [96, 107] on span "Estate summary" at bounding box center [73, 111] width 68 height 10
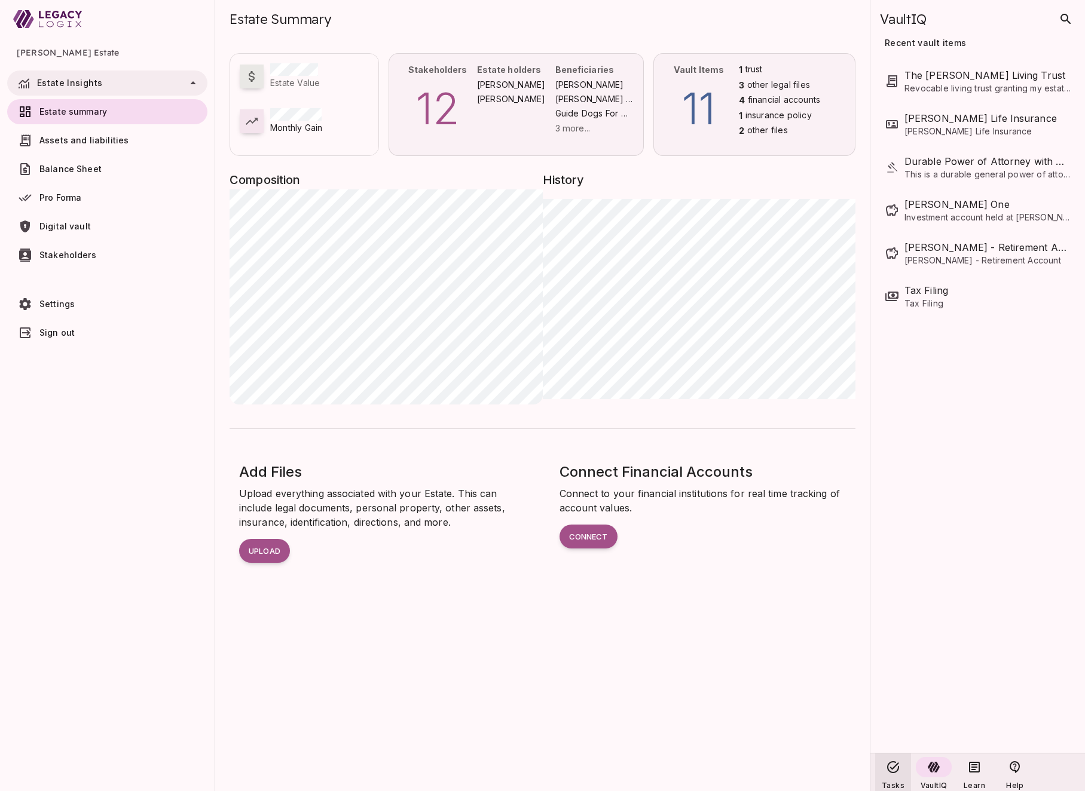
click at [887, 767] on icon at bounding box center [893, 767] width 12 height 12
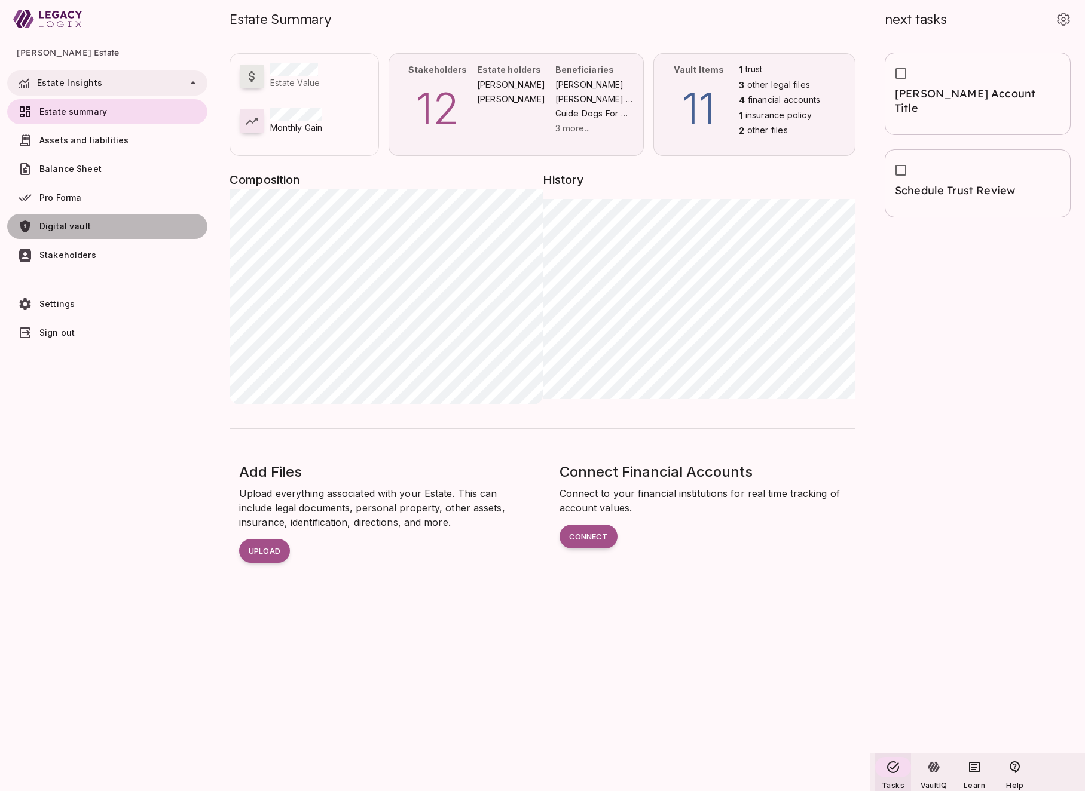
click at [105, 225] on span "Digital vault" at bounding box center [120, 227] width 163 height 12
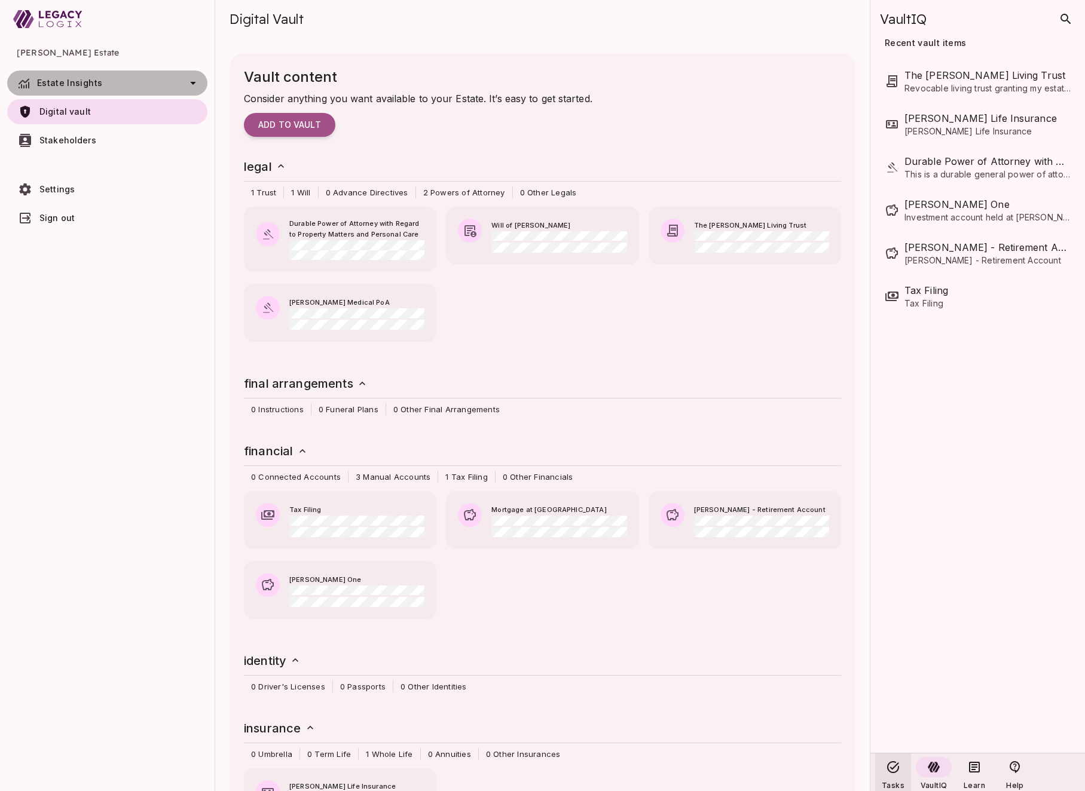
click at [92, 85] on span "Estate Insights" at bounding box center [69, 83] width 65 height 10
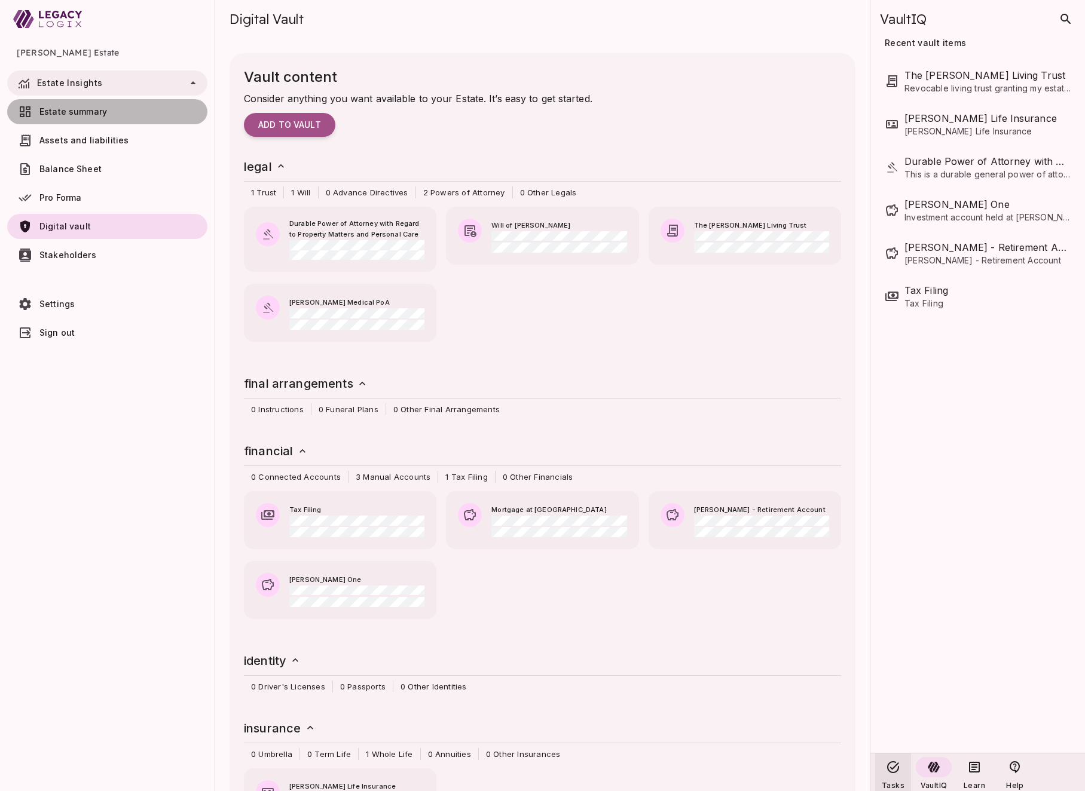
click at [93, 105] on link "Estate summary" at bounding box center [107, 111] width 200 height 25
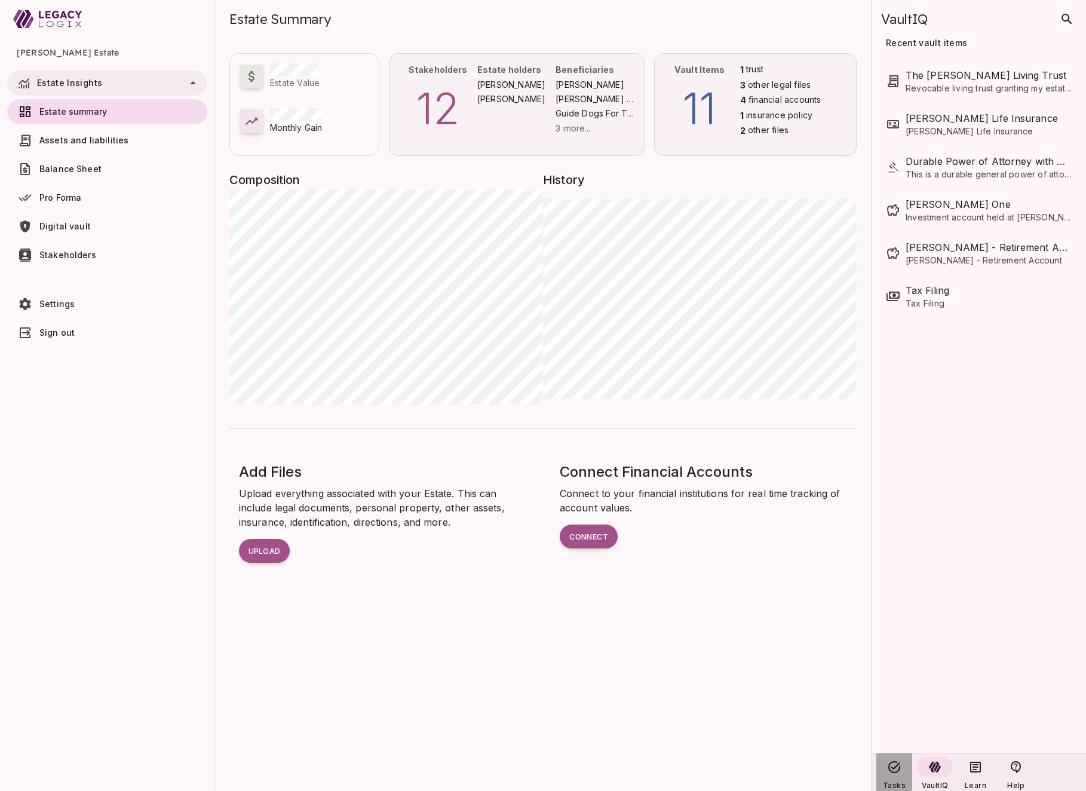
click at [895, 774] on icon at bounding box center [894, 767] width 14 height 14
